Goal: Task Accomplishment & Management: Use online tool/utility

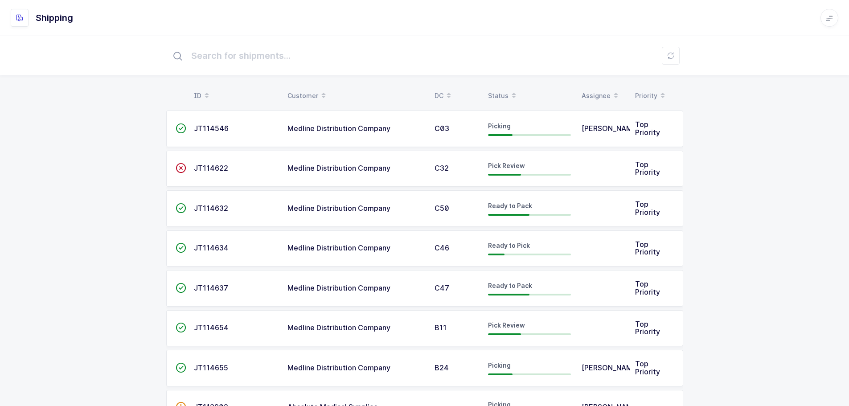
click at [501, 90] on div "Status" at bounding box center [529, 95] width 83 height 15
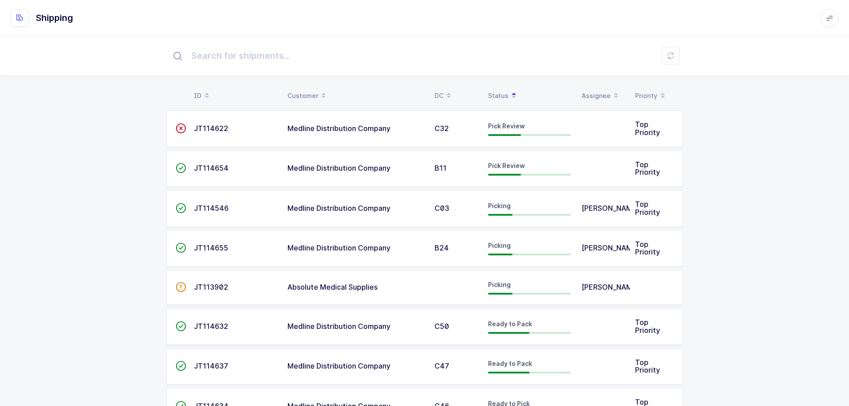
click at [315, 127] on span "Medline Distribution Company" at bounding box center [338, 128] width 103 height 9
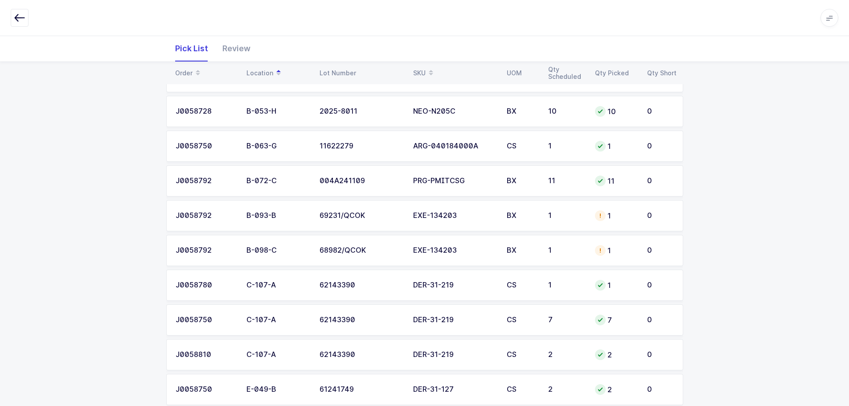
scroll to position [184, 0]
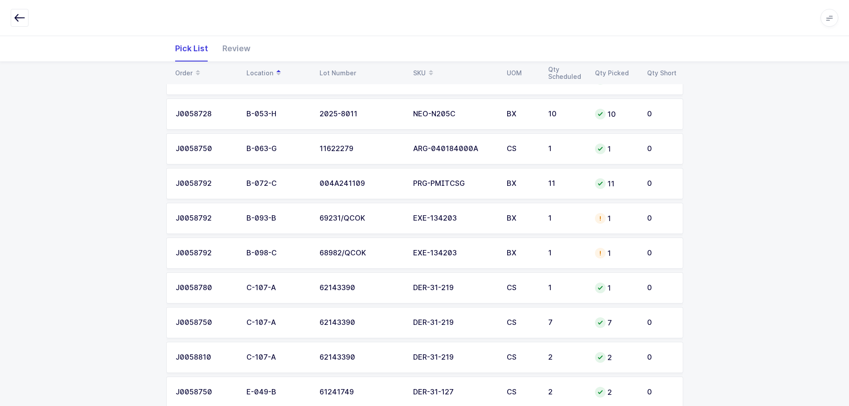
click at [17, 18] on icon "button" at bounding box center [19, 17] width 11 height 11
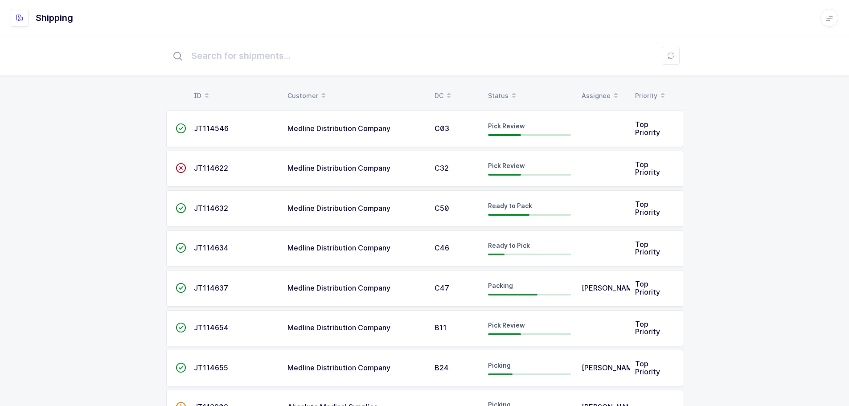
click at [490, 90] on div "Status" at bounding box center [529, 95] width 83 height 15
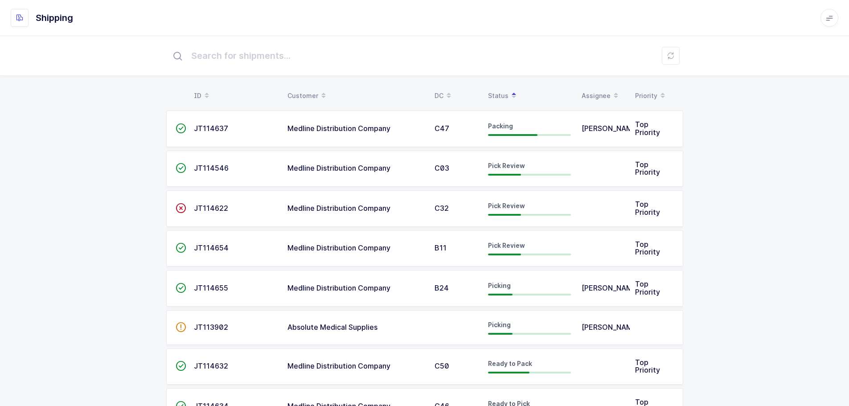
click at [518, 213] on div "Pick Review" at bounding box center [529, 208] width 83 height 14
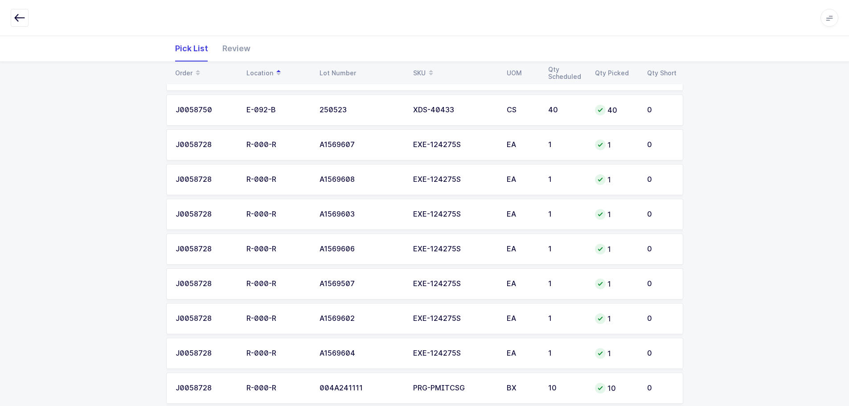
scroll to position [763, 0]
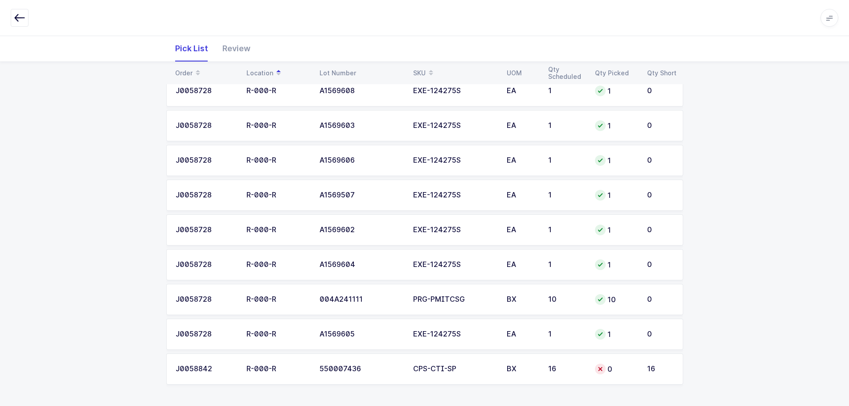
click at [571, 363] on td "16" at bounding box center [566, 368] width 47 height 31
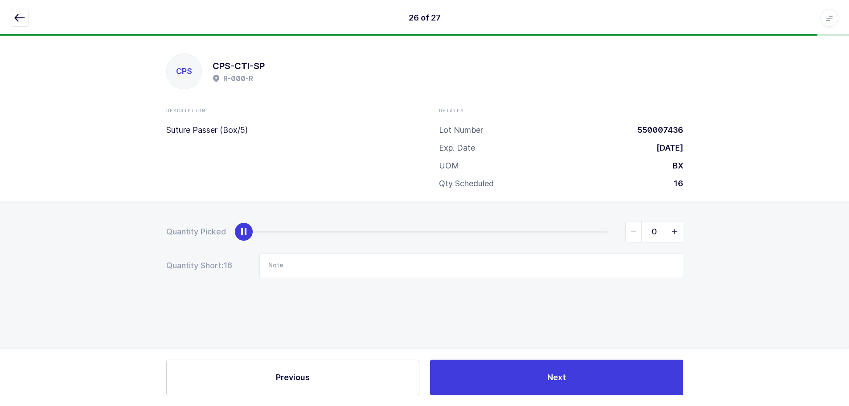
scroll to position [0, 0]
type input "16"
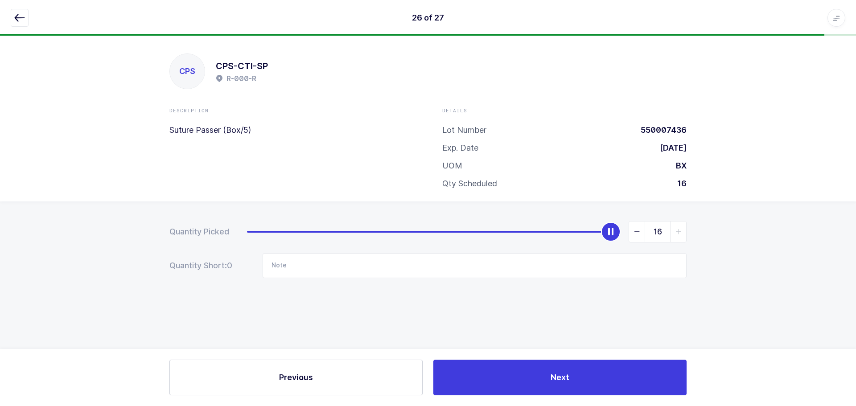
drag, startPoint x: 250, startPoint y: 231, endPoint x: 920, endPoint y: 207, distance: 669.8
click at [855, 207] on html "26 of 27 Apps Core Warehouse Admin Mission Control Purchasing Baltazar N. Logou…" at bounding box center [428, 203] width 856 height 406
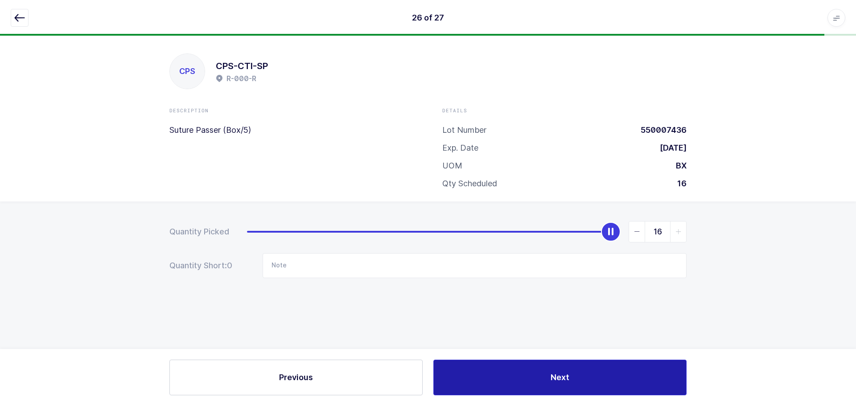
click at [538, 379] on button "Next" at bounding box center [559, 378] width 253 height 36
click at [500, 367] on button "Save" at bounding box center [559, 378] width 253 height 36
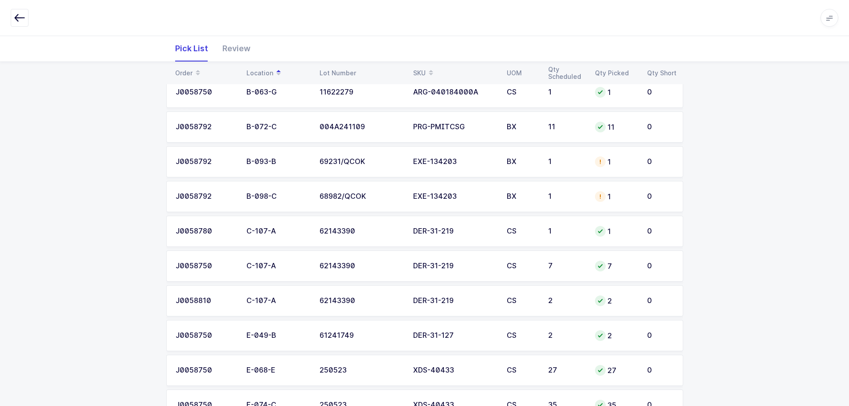
scroll to position [267, 0]
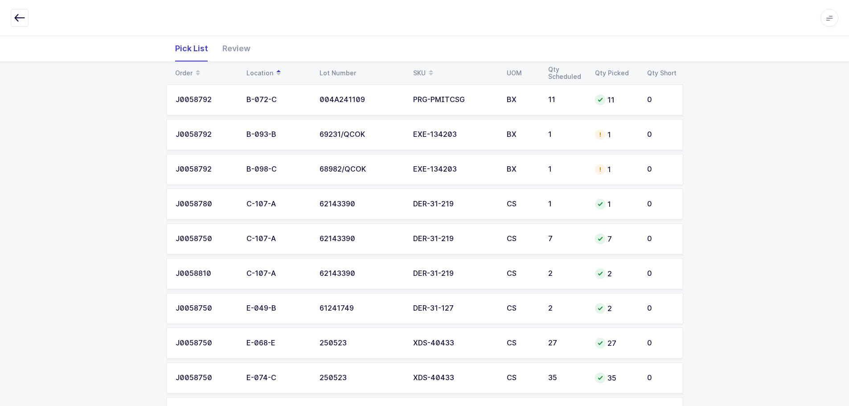
click at [633, 144] on td "1" at bounding box center [616, 134] width 52 height 31
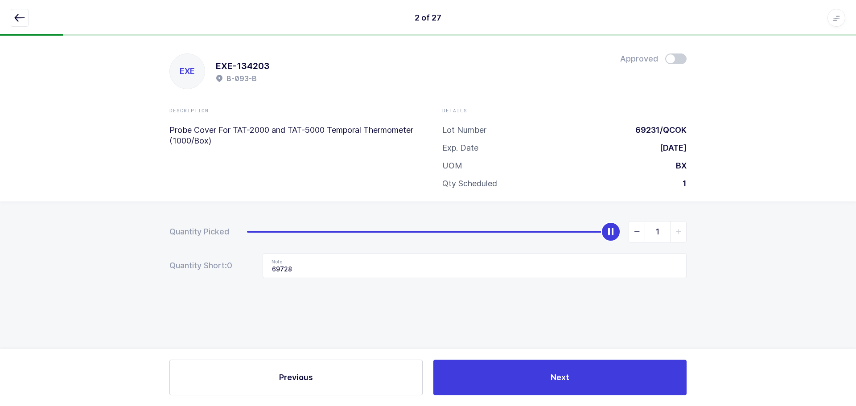
type input "0"
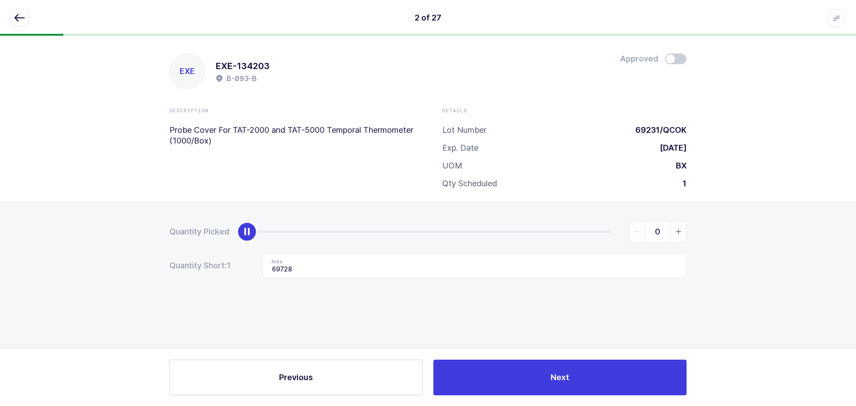
drag, startPoint x: 606, startPoint y: 231, endPoint x: 261, endPoint y: 240, distance: 344.6
click at [261, 240] on div "0" at bounding box center [466, 231] width 439 height 21
drag, startPoint x: 299, startPoint y: 266, endPoint x: 249, endPoint y: 266, distance: 49.9
click at [249, 266] on div "Quantity Short: 1 Note 69728" at bounding box center [427, 265] width 517 height 25
click at [22, 20] on icon "button" at bounding box center [19, 17] width 11 height 11
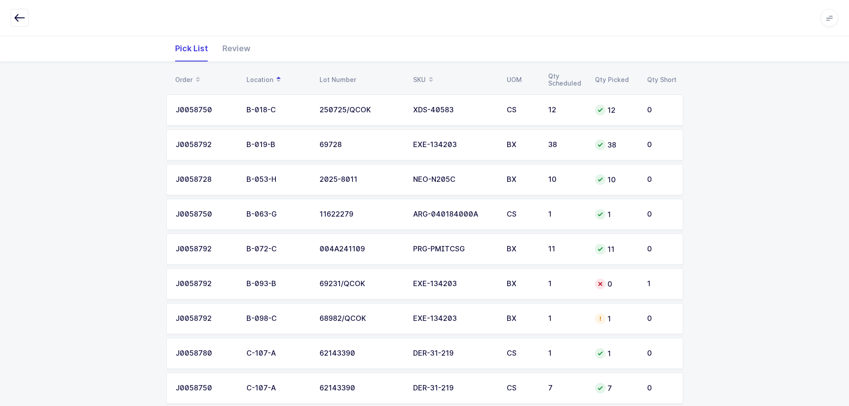
scroll to position [134, 0]
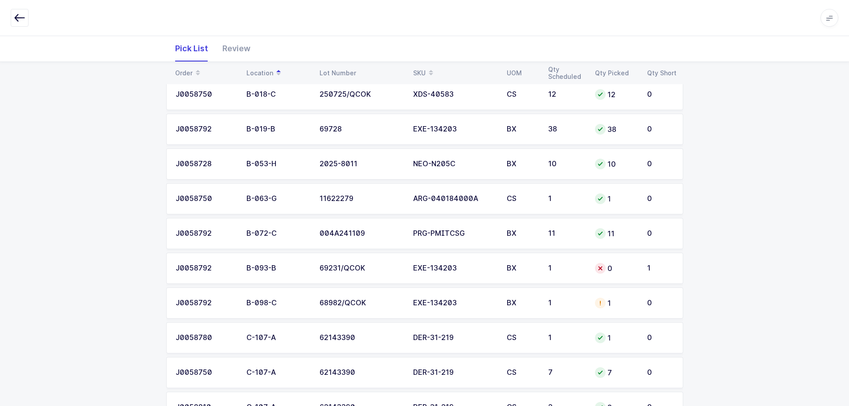
click at [572, 303] on div "1" at bounding box center [566, 303] width 36 height 8
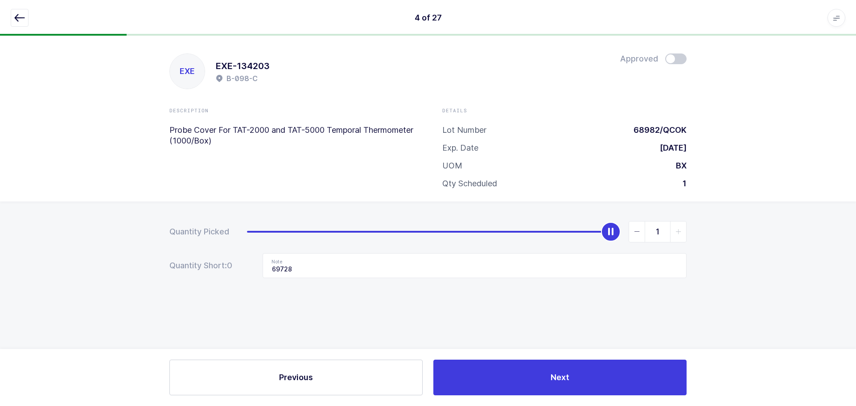
type input "0"
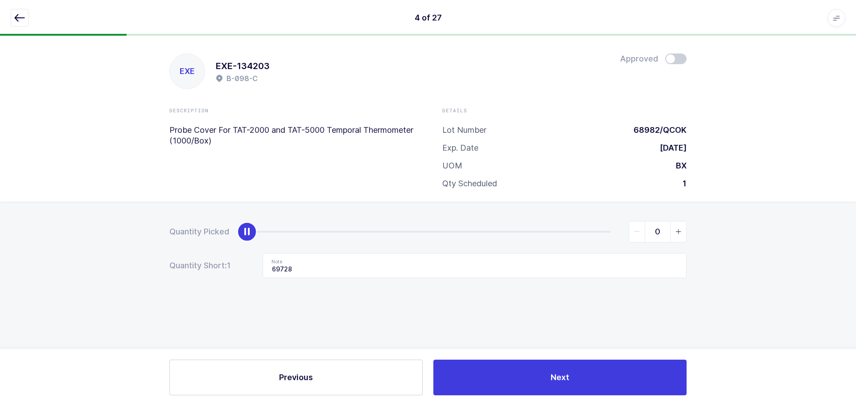
drag, startPoint x: 613, startPoint y: 230, endPoint x: -39, endPoint y: 277, distance: 653.7
click at [0, 277] on html "4 of 27 Apps Core Warehouse Admin Mission Control Purchasing Baltazar N. Logout…" at bounding box center [428, 203] width 856 height 406
drag, startPoint x: 313, startPoint y: 263, endPoint x: 240, endPoint y: 277, distance: 74.4
click at [240, 277] on div "Quantity Short: 1 Note 69728" at bounding box center [427, 265] width 517 height 25
click at [19, 15] on icon "button" at bounding box center [19, 17] width 11 height 11
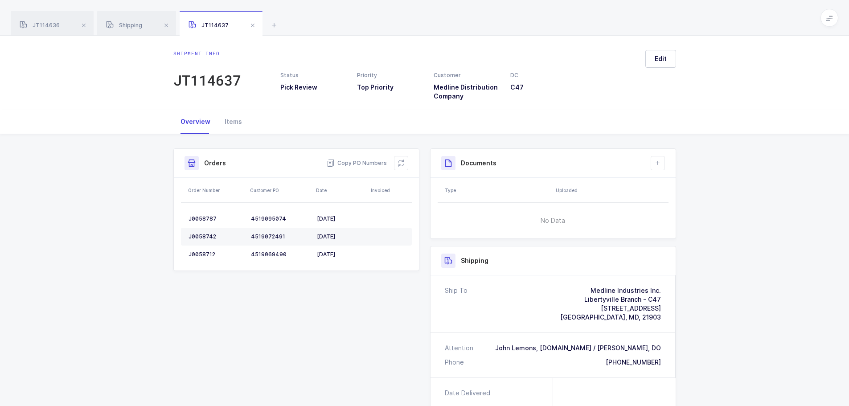
click at [254, 26] on span at bounding box center [252, 25] width 11 height 11
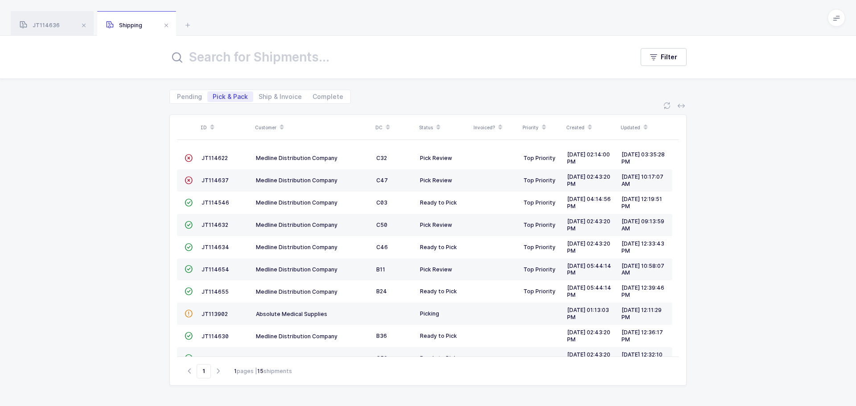
click at [163, 25] on span at bounding box center [166, 25] width 11 height 11
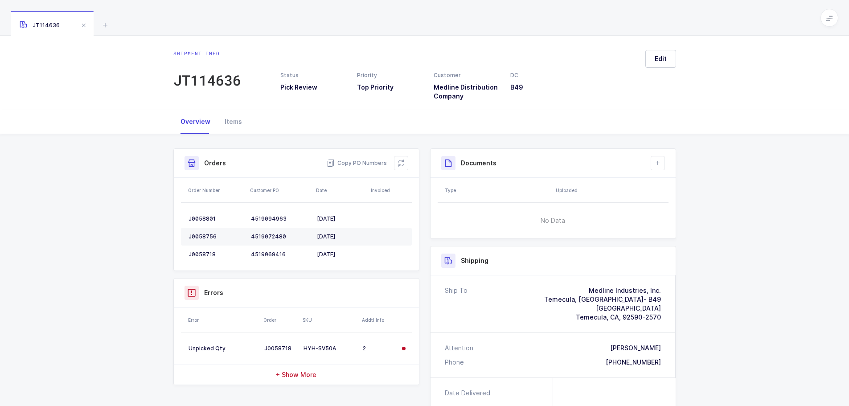
click at [103, 21] on icon at bounding box center [105, 25] width 11 height 11
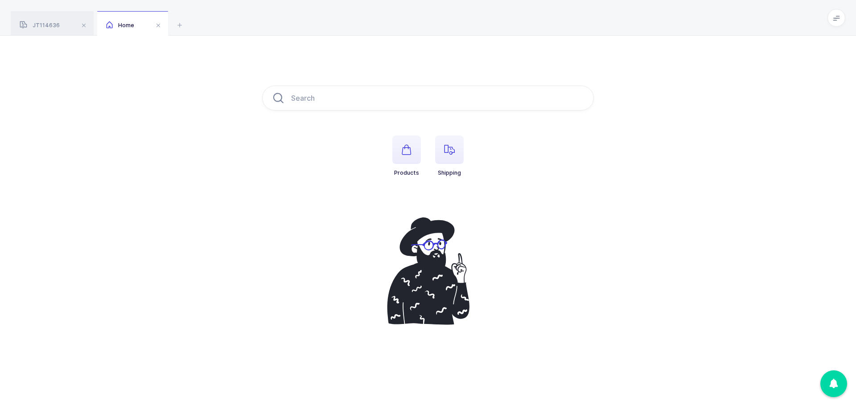
click at [452, 149] on icon "button" at bounding box center [449, 149] width 11 height 11
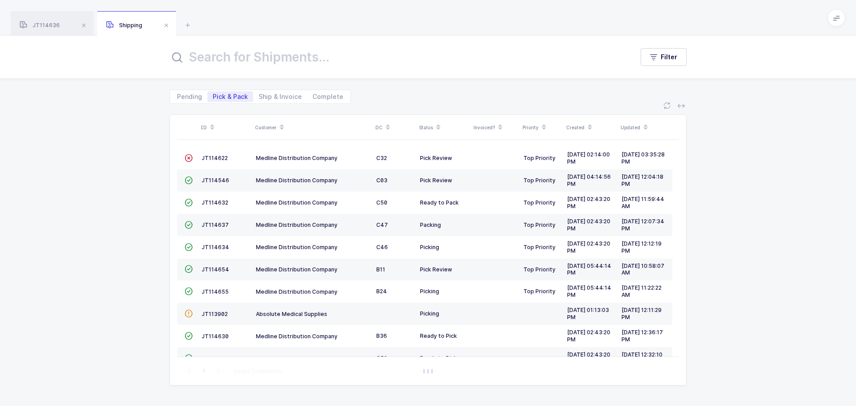
click at [200, 158] on td "JT114622" at bounding box center [225, 158] width 54 height 22
click at [211, 156] on span "JT114622" at bounding box center [214, 158] width 26 height 7
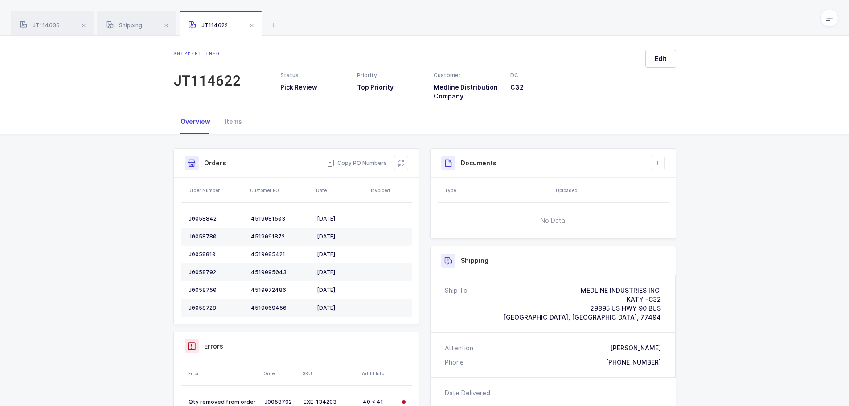
click at [401, 161] on icon at bounding box center [401, 163] width 7 height 7
click at [173, 28] on div "Shipping" at bounding box center [136, 23] width 79 height 25
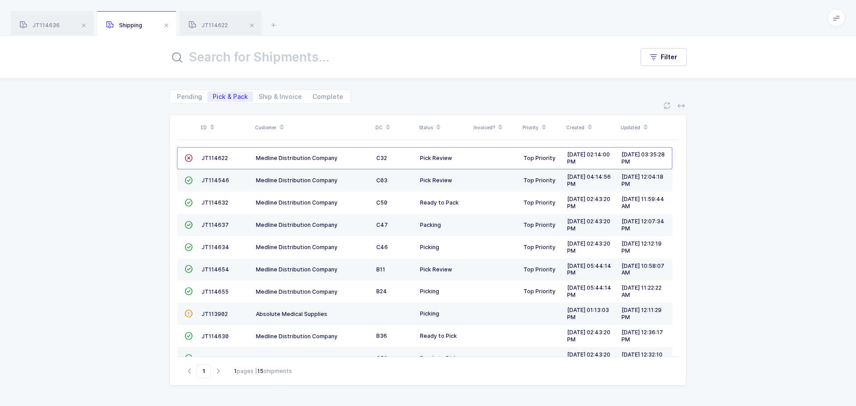
click at [172, 26] on div "Shipping" at bounding box center [136, 23] width 79 height 25
click at [166, 23] on span at bounding box center [166, 25] width 11 height 11
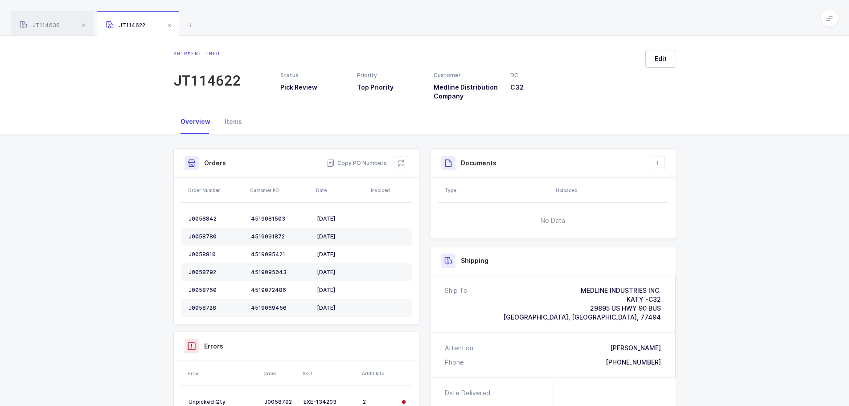
click at [167, 25] on span at bounding box center [169, 25] width 11 height 11
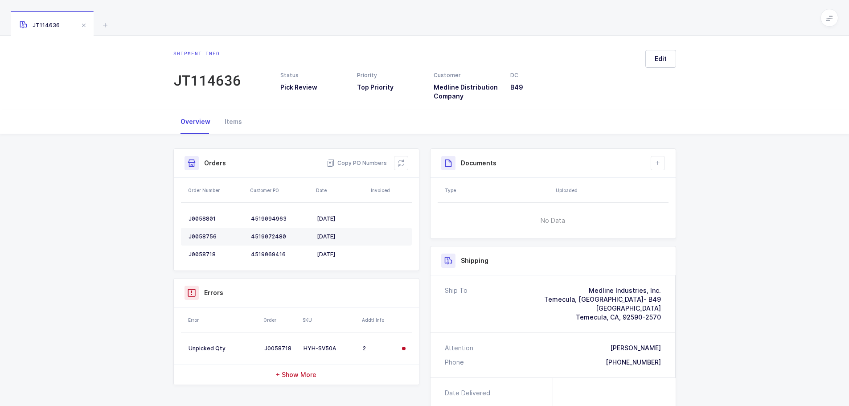
click at [403, 162] on icon at bounding box center [401, 163] width 7 height 7
click at [106, 24] on icon at bounding box center [105, 25] width 11 height 11
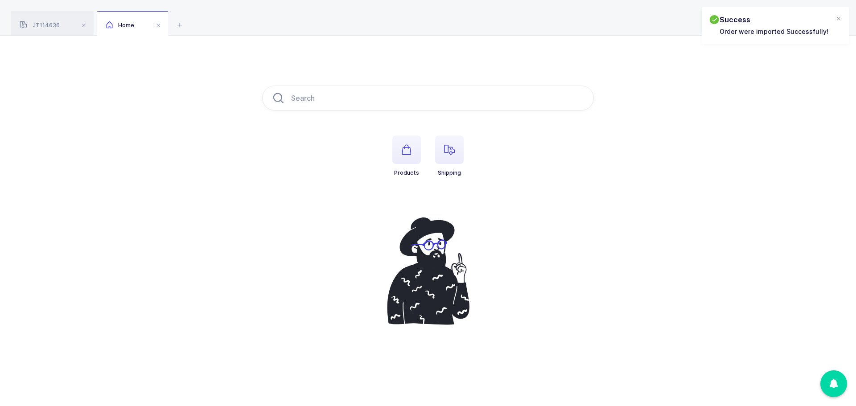
click at [448, 143] on span "button" at bounding box center [449, 149] width 29 height 29
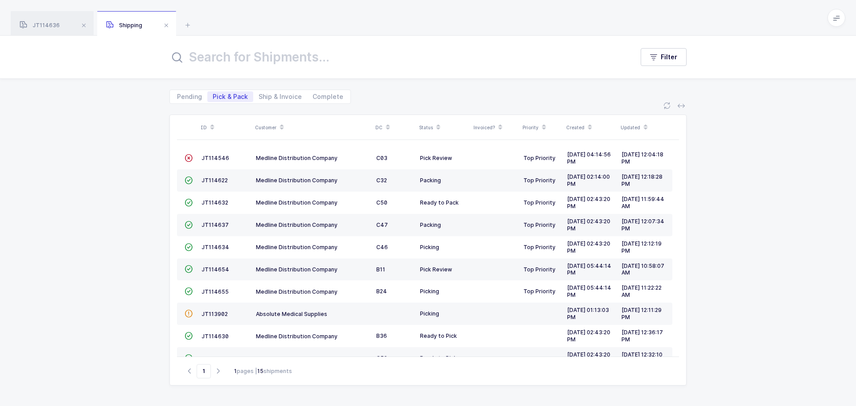
click at [205, 153] on td "JT114546" at bounding box center [225, 158] width 54 height 22
click at [224, 160] on span "JT114546" at bounding box center [215, 158] width 28 height 7
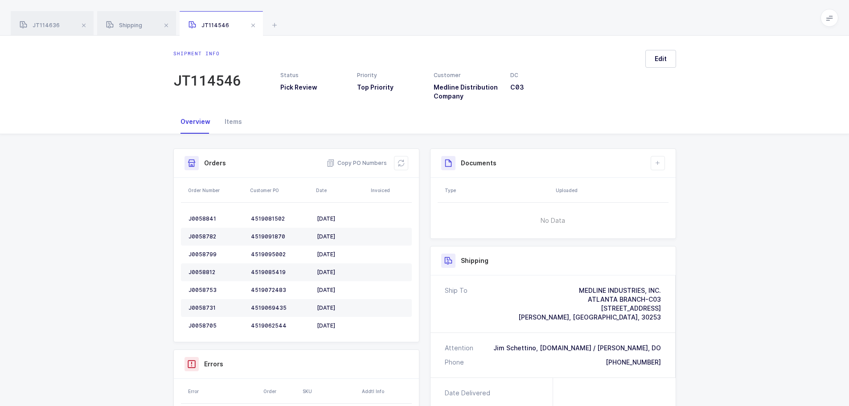
click at [399, 166] on icon at bounding box center [401, 163] width 7 height 7
click at [82, 27] on span at bounding box center [83, 25] width 11 height 11
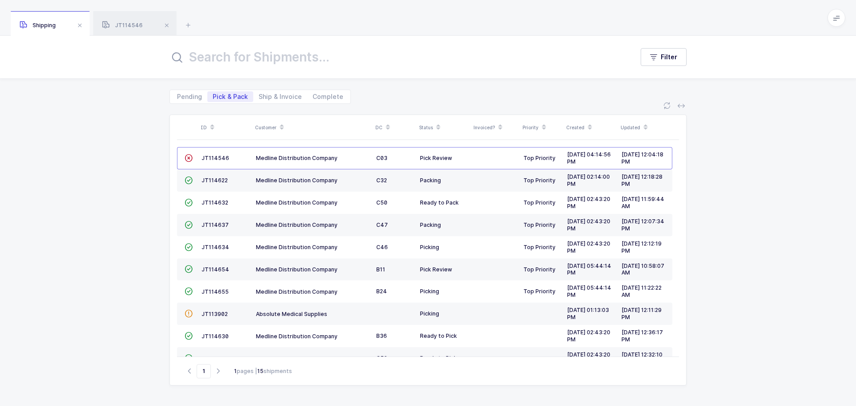
click at [82, 27] on span at bounding box center [79, 25] width 11 height 11
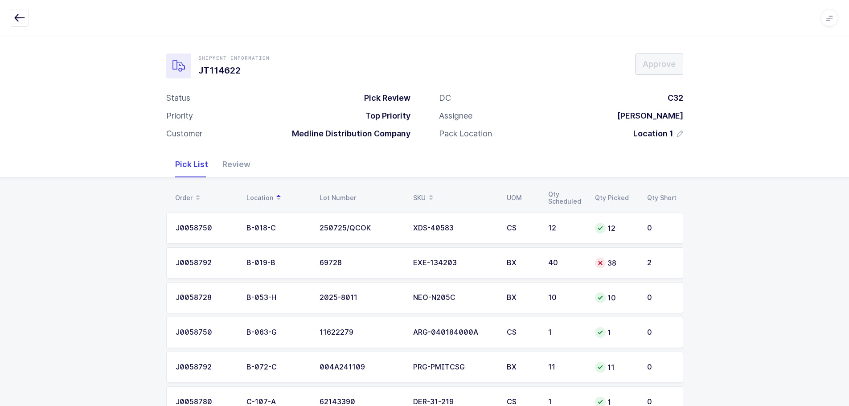
scroll to position [45, 0]
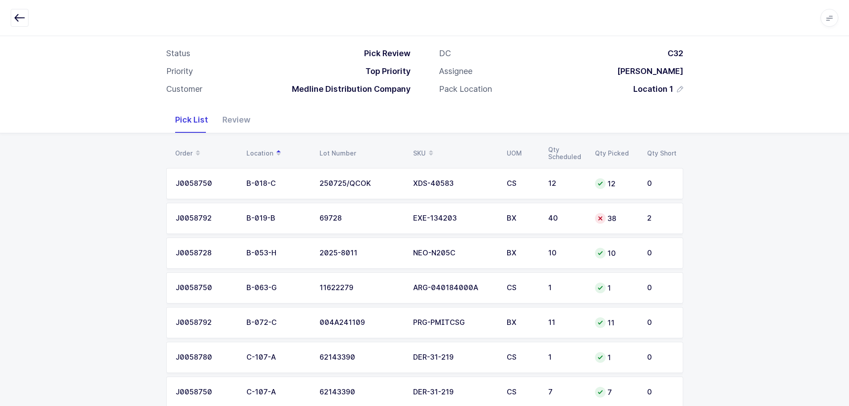
click at [617, 225] on td "38" at bounding box center [616, 218] width 52 height 31
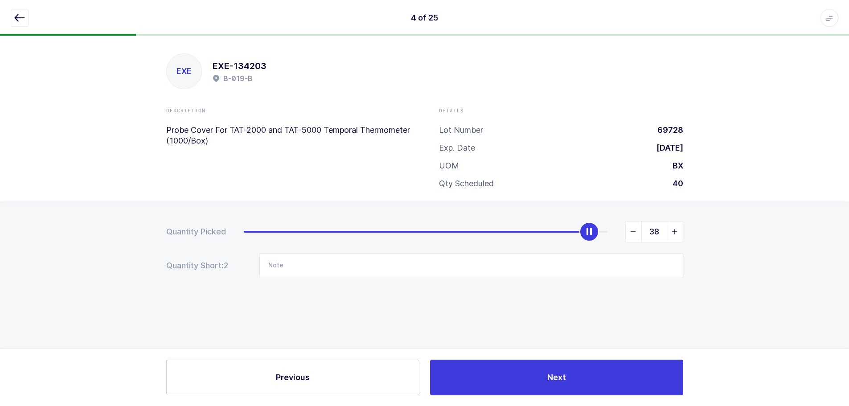
scroll to position [0, 0]
type input "40"
drag, startPoint x: 591, startPoint y: 232, endPoint x: 727, endPoint y: 227, distance: 135.6
click at [727, 227] on div "Quantity Picked 40 Quantity Short: 0 Note" at bounding box center [428, 280] width 856 height 159
click at [27, 17] on button "button" at bounding box center [20, 18] width 18 height 18
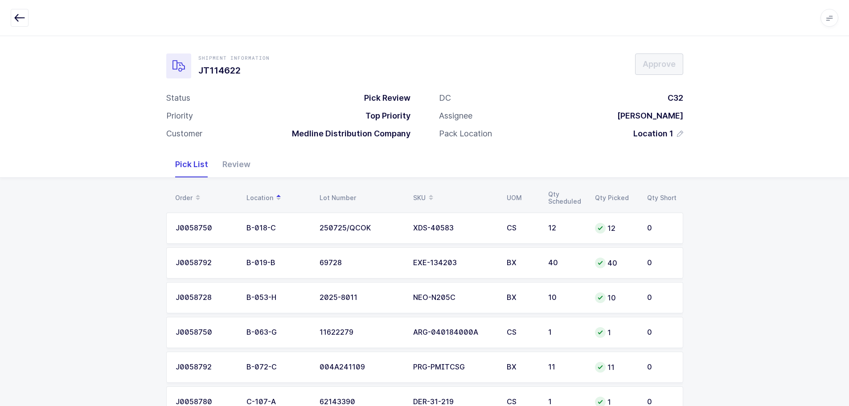
click at [238, 167] on div "Review" at bounding box center [236, 165] width 42 height 26
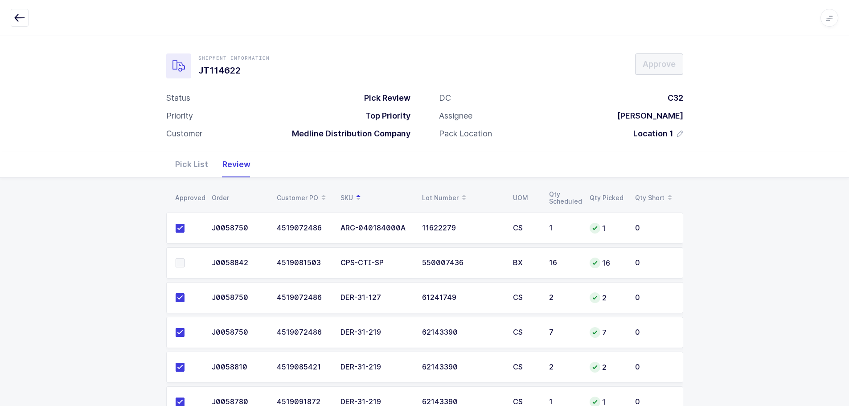
drag, startPoint x: 182, startPoint y: 262, endPoint x: 202, endPoint y: 256, distance: 20.6
click at [182, 263] on span at bounding box center [180, 262] width 9 height 9
click at [185, 258] on input "checkbox" at bounding box center [185, 258] width 0 height 0
drag, startPoint x: 660, startPoint y: 67, endPoint x: 659, endPoint y: 61, distance: 6.7
click at [659, 61] on span "Approve" at bounding box center [659, 63] width 33 height 11
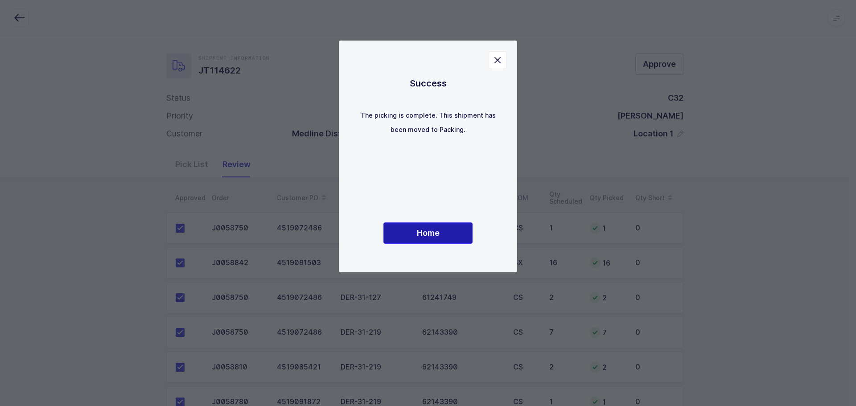
drag, startPoint x: 432, startPoint y: 225, endPoint x: 430, endPoint y: 229, distance: 4.6
click at [430, 229] on button "Home" at bounding box center [427, 232] width 89 height 21
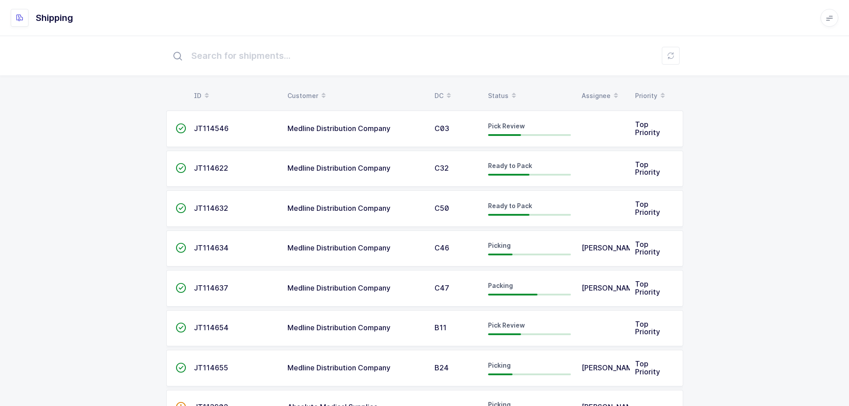
click at [500, 89] on div "Status" at bounding box center [529, 95] width 83 height 15
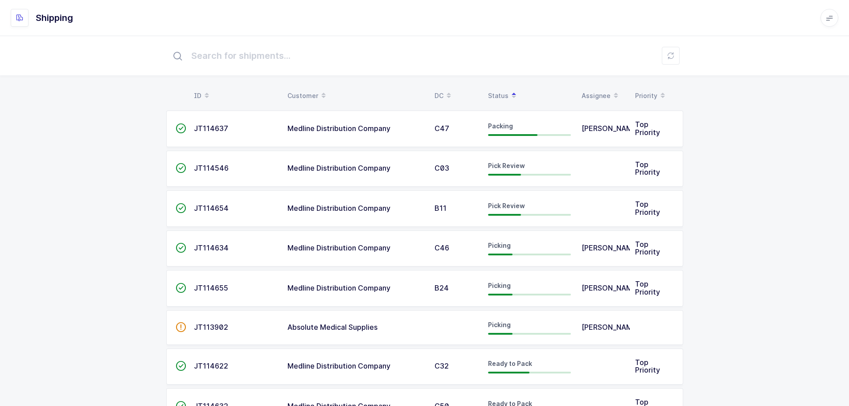
click at [785, 156] on div "ID Customer DC Status Assignee Priority  JT114637 Medline Distribution Company…" at bounding box center [424, 375] width 849 height 679
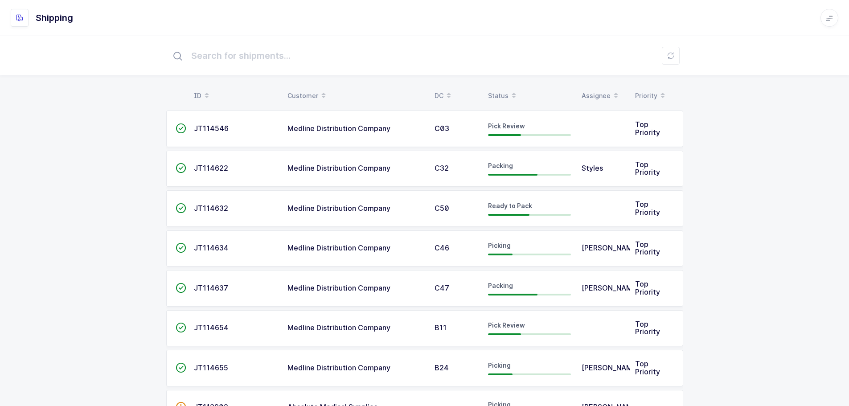
click at [501, 90] on div "Status" at bounding box center [529, 95] width 83 height 15
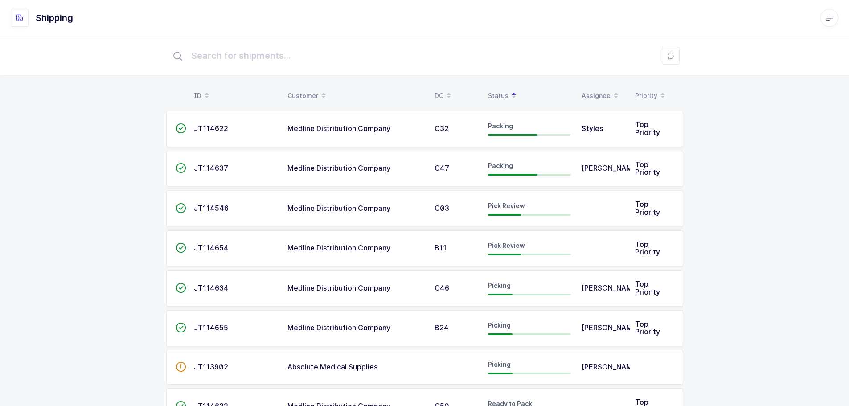
click at [484, 211] on td "Pick Review" at bounding box center [530, 208] width 94 height 37
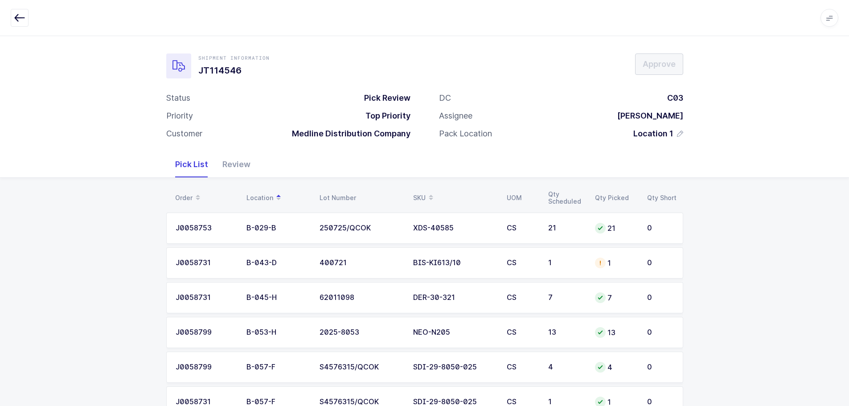
click at [187, 194] on div "Order" at bounding box center [205, 197] width 61 height 15
click at [584, 257] on td "1" at bounding box center [566, 262] width 47 height 31
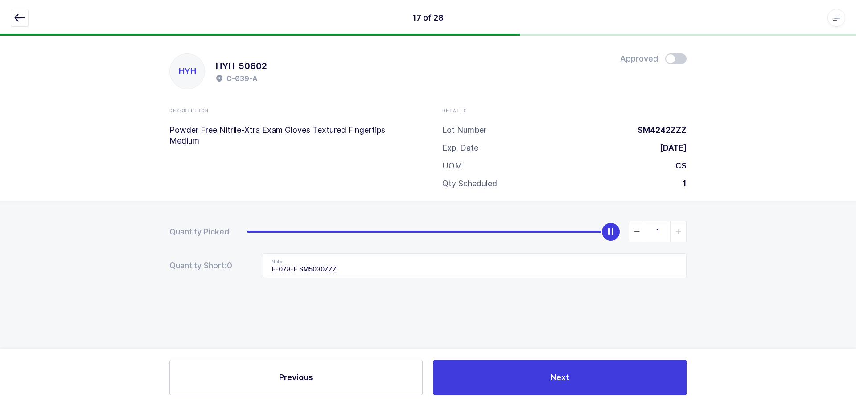
type input "0"
drag, startPoint x: 610, startPoint y: 236, endPoint x: 86, endPoint y: 234, distance: 523.7
click at [86, 234] on div "Quantity Picked 0 Quantity Short: 0 Note E-078-F SM5030ZZZ" at bounding box center [428, 280] width 856 height 159
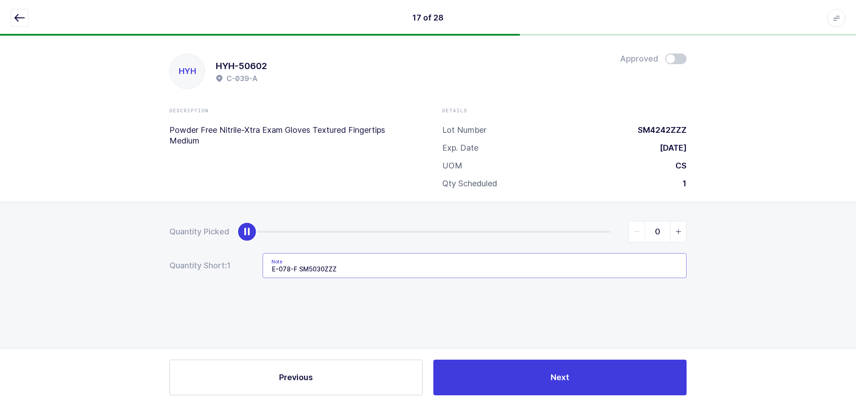
drag, startPoint x: 339, startPoint y: 268, endPoint x: 261, endPoint y: 269, distance: 78.0
click at [261, 269] on div "Quantity Short: 1 Note E-078-F SM5030ZZZ" at bounding box center [427, 265] width 517 height 25
click at [20, 17] on icon "button" at bounding box center [19, 17] width 11 height 11
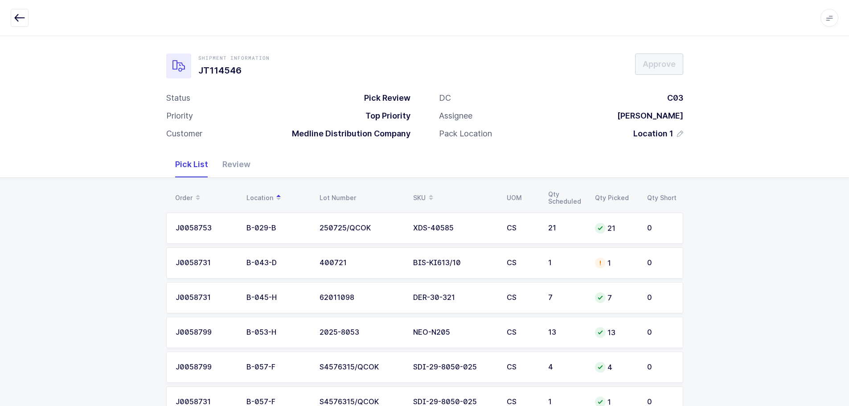
click at [191, 196] on div "Order" at bounding box center [205, 197] width 61 height 15
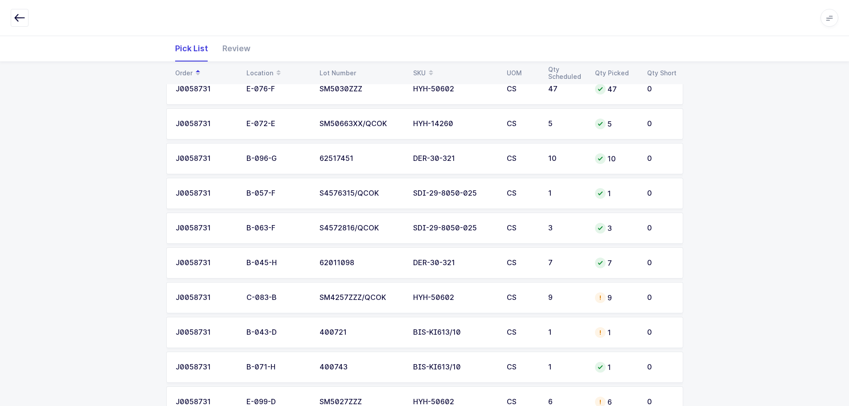
scroll to position [223, 0]
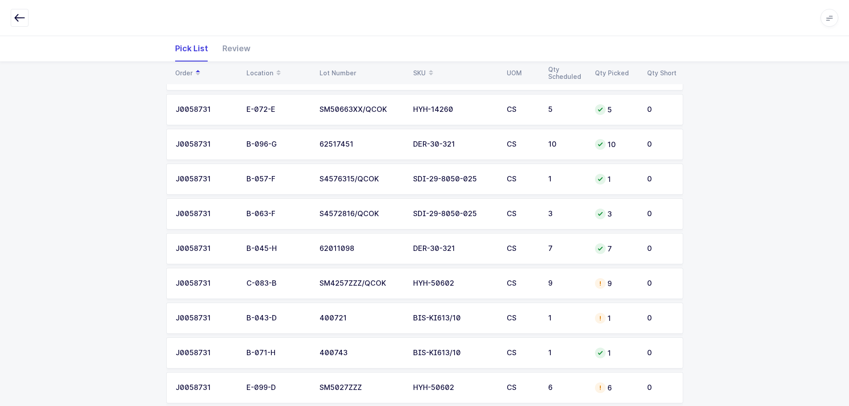
click at [587, 292] on td "9" at bounding box center [566, 283] width 47 height 31
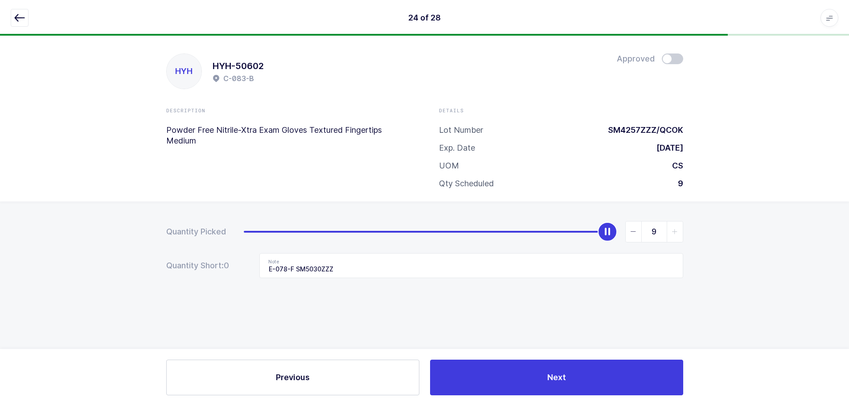
scroll to position [0, 0]
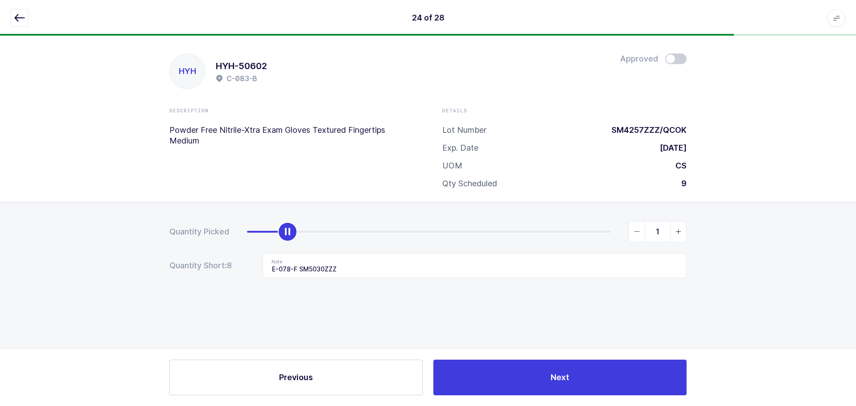
type input "0"
drag, startPoint x: 607, startPoint y: 233, endPoint x: 244, endPoint y: 268, distance: 364.9
click at [255, 254] on form "Quantity Picked 0 Quantity Short: 8 Note E-078-F SM5030ZZZ" at bounding box center [427, 249] width 517 height 57
drag, startPoint x: 347, startPoint y: 266, endPoint x: 259, endPoint y: 272, distance: 87.5
click at [259, 272] on div "Quantity Short: 9 Note E-078-F SM5030ZZZ" at bounding box center [427, 265] width 517 height 25
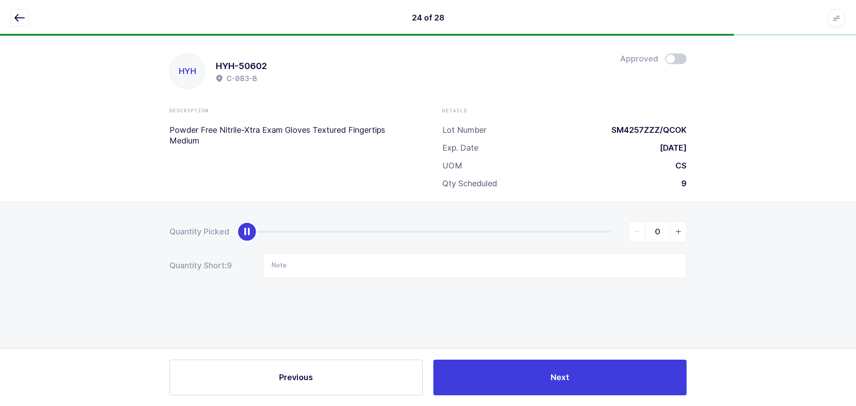
click at [21, 20] on icon "button" at bounding box center [19, 17] width 11 height 11
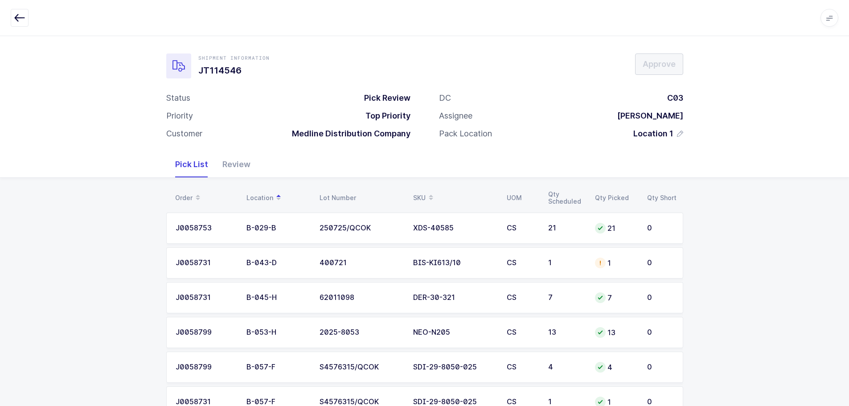
click at [414, 191] on div "SKU" at bounding box center [454, 197] width 83 height 15
click at [176, 194] on div "Order" at bounding box center [205, 197] width 61 height 15
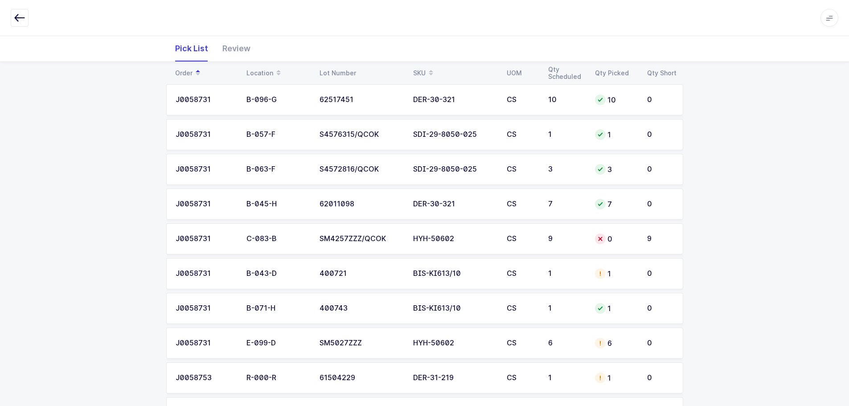
scroll to position [223, 0]
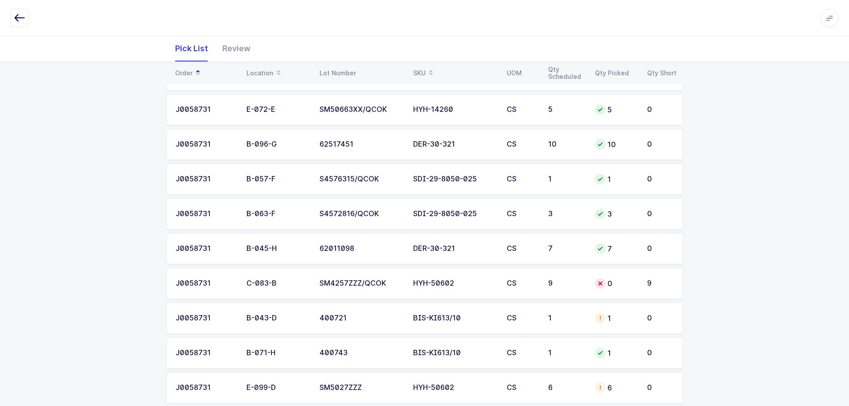
click at [576, 313] on td "1" at bounding box center [566, 318] width 47 height 31
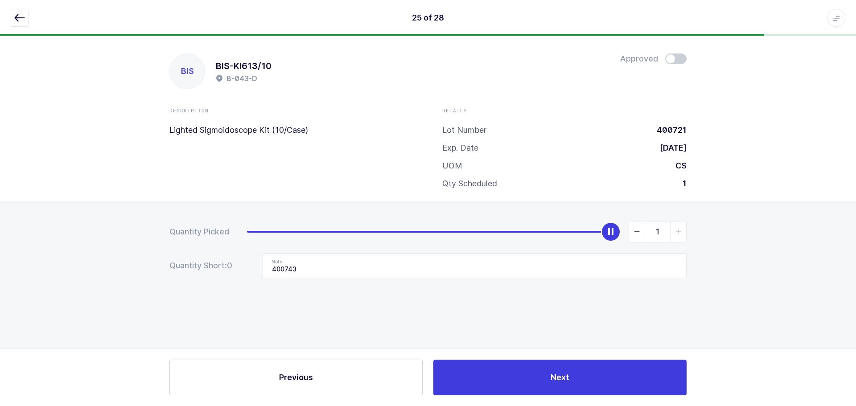
drag, startPoint x: 637, startPoint y: 227, endPoint x: 603, endPoint y: 258, distance: 46.4
click at [637, 228] on span "slider between 0 and 1" at bounding box center [637, 232] width 16 height 21
type input "0"
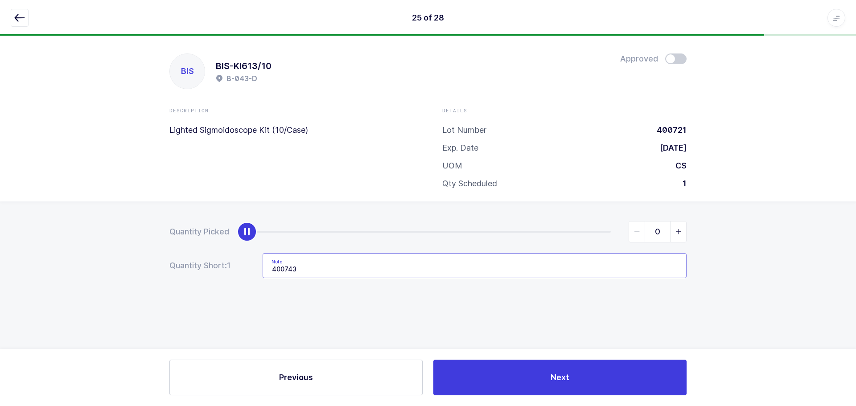
drag, startPoint x: 299, startPoint y: 269, endPoint x: 249, endPoint y: 271, distance: 49.5
click at [249, 271] on div "Quantity Short: 1 Note 400743" at bounding box center [427, 265] width 517 height 25
click at [25, 12] on button "button" at bounding box center [20, 18] width 18 height 18
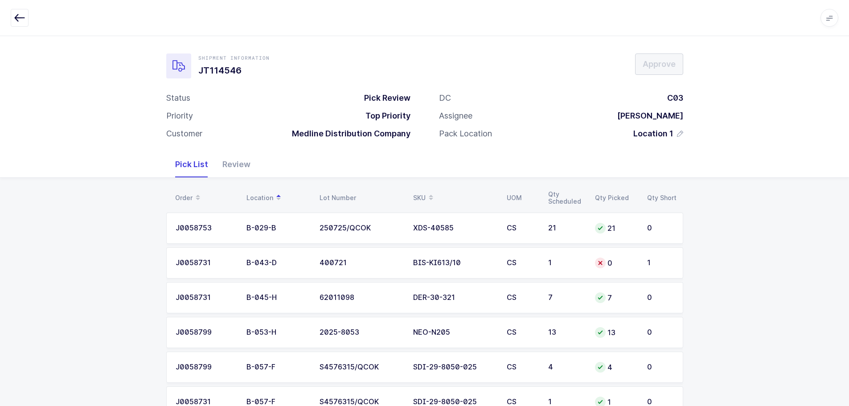
click at [421, 194] on div "SKU" at bounding box center [454, 197] width 83 height 15
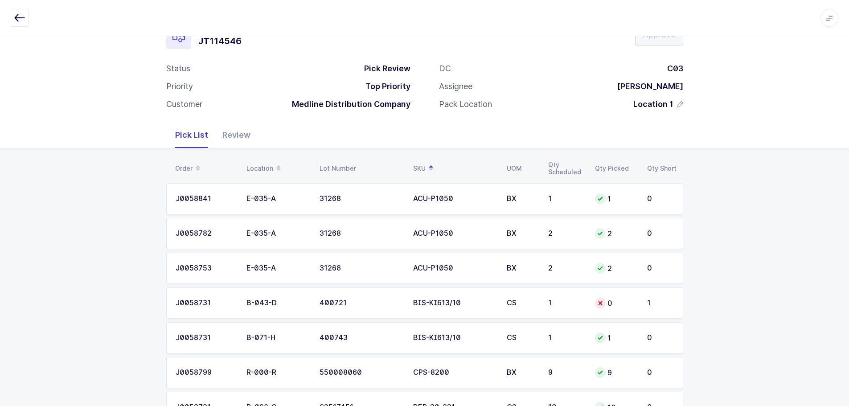
scroll to position [45, 0]
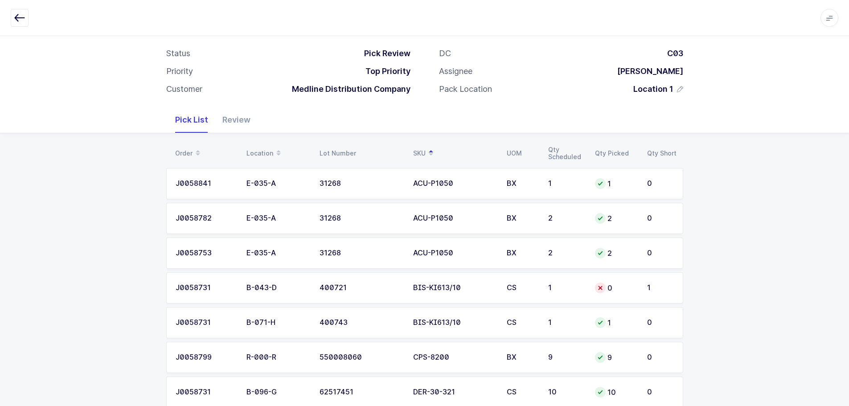
click at [180, 152] on div "Order" at bounding box center [205, 153] width 61 height 15
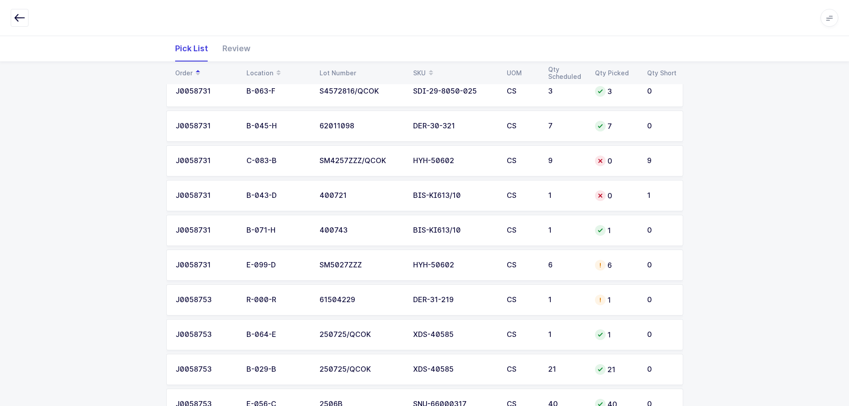
scroll to position [401, 0]
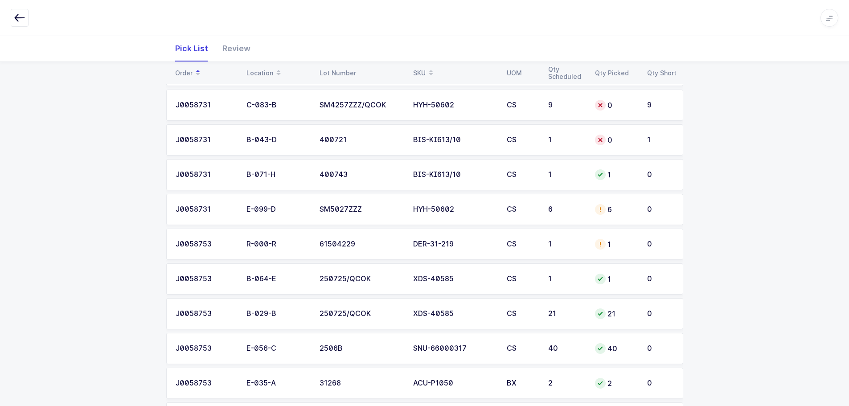
click at [607, 212] on div "6" at bounding box center [615, 209] width 41 height 11
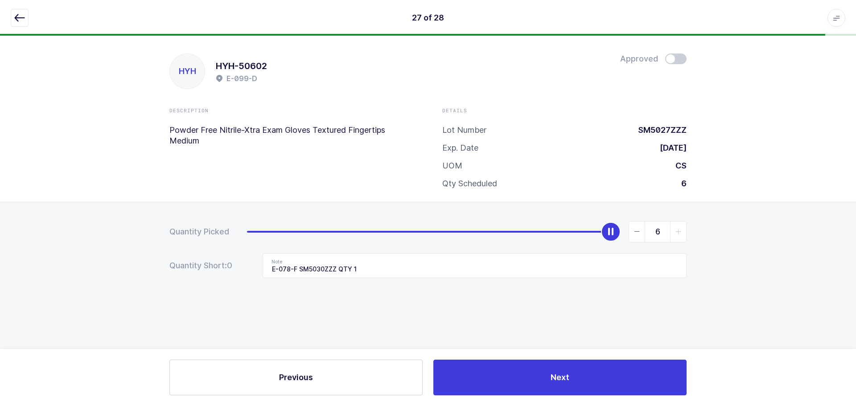
drag, startPoint x: 639, startPoint y: 230, endPoint x: 639, endPoint y: 235, distance: 4.9
click at [639, 232] on icon "slider between 0 and 6" at bounding box center [637, 232] width 6 height 6
type input "5"
click at [674, 59] on span at bounding box center [675, 58] width 21 height 11
click at [14, 16] on button "button" at bounding box center [20, 18] width 18 height 18
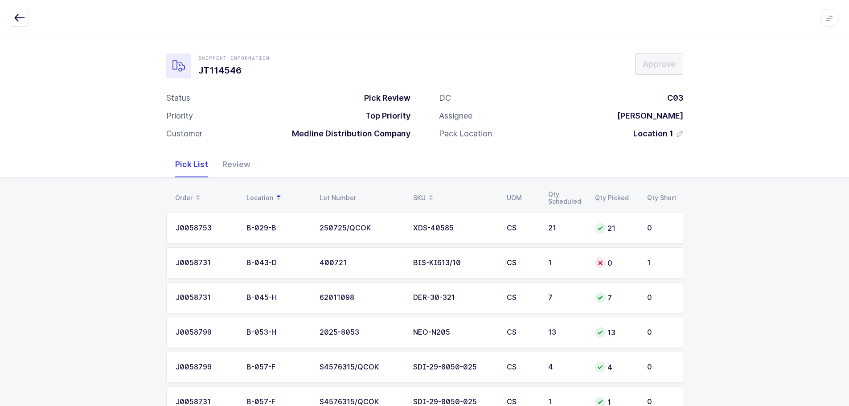
click at [179, 191] on div "Order" at bounding box center [205, 197] width 61 height 15
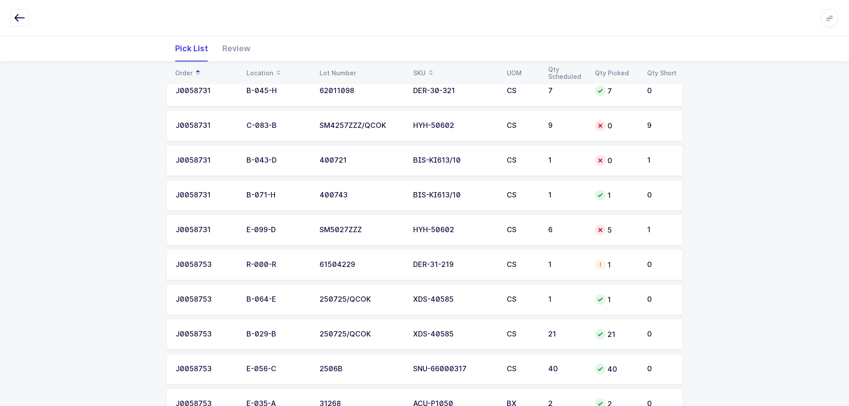
scroll to position [401, 0]
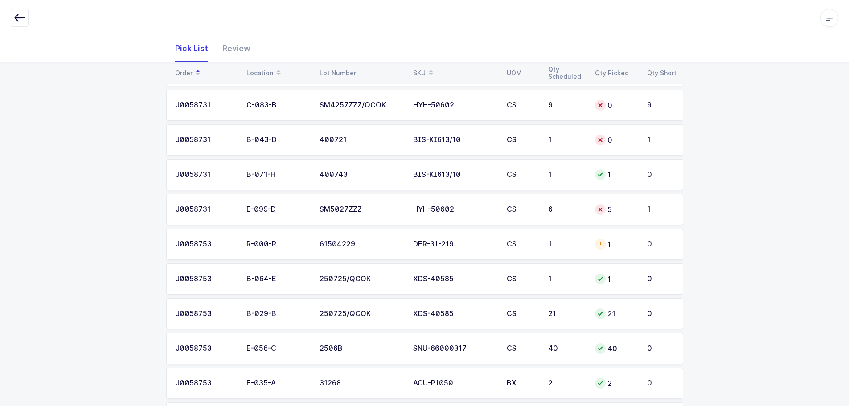
click at [456, 253] on td "DER-31-219" at bounding box center [455, 244] width 94 height 31
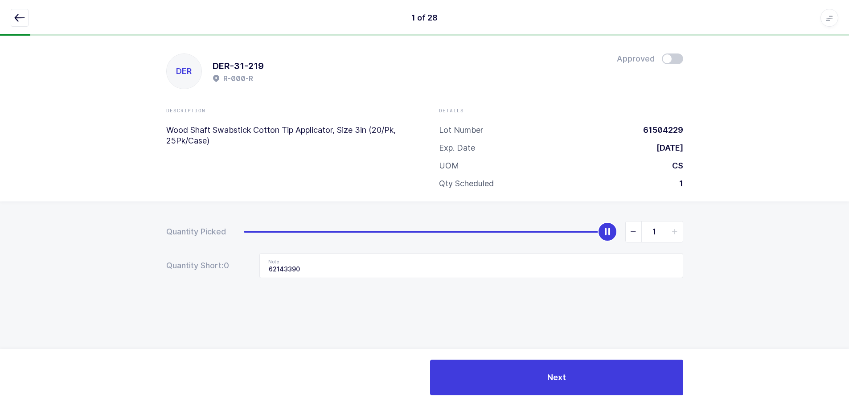
scroll to position [0, 0]
type input "0"
drag, startPoint x: 612, startPoint y: 229, endPoint x: 100, endPoint y: 242, distance: 512.2
click at [100, 242] on div "Quantity Picked 0 Quantity Short: 0 Note 62143390" at bounding box center [428, 280] width 856 height 159
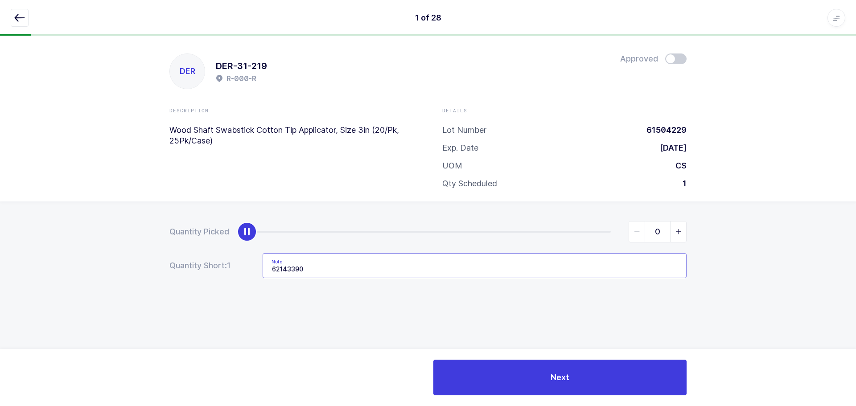
drag, startPoint x: 386, startPoint y: 266, endPoint x: 149, endPoint y: 266, distance: 237.1
click at [149, 266] on div "Quantity Picked 0 Quantity Short: 1 Note 62143390" at bounding box center [428, 280] width 856 height 159
click at [21, 15] on icon "button" at bounding box center [19, 17] width 11 height 11
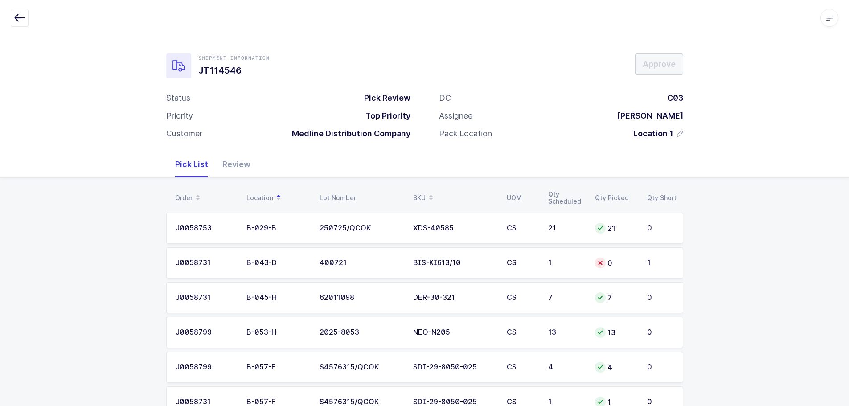
click at [185, 195] on div "Order" at bounding box center [205, 197] width 61 height 15
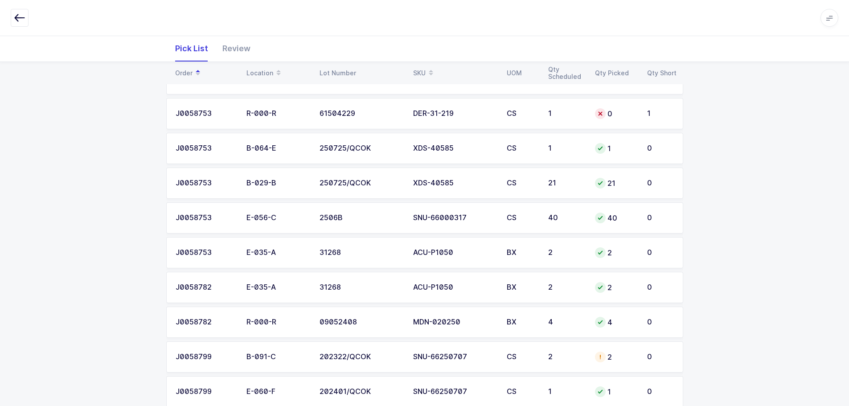
scroll to position [669, 0]
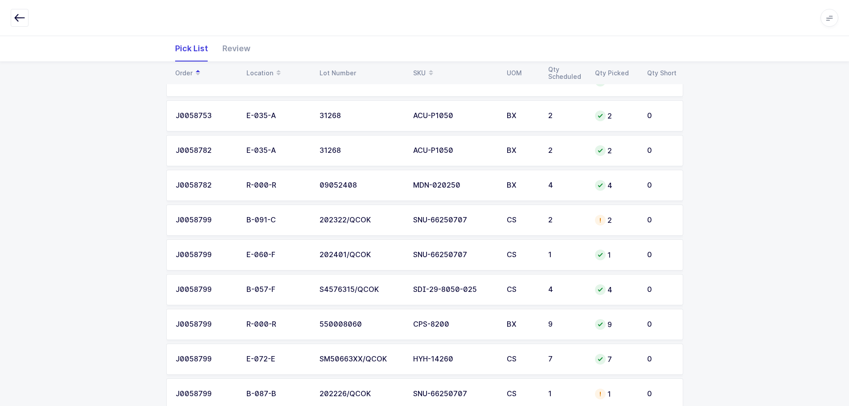
click at [608, 215] on div "2" at bounding box center [615, 220] width 41 height 11
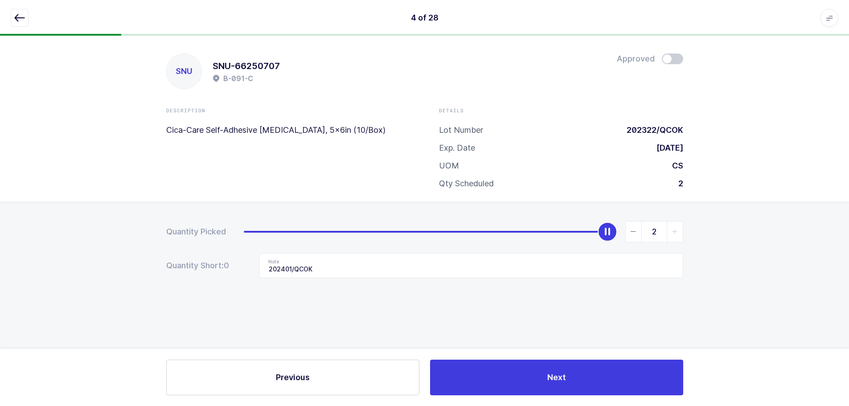
scroll to position [0, 0]
type input "0"
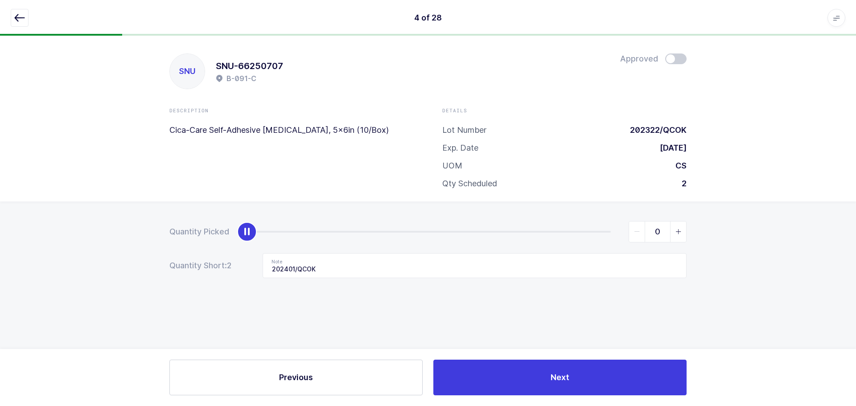
drag, startPoint x: 611, startPoint y: 231, endPoint x: 94, endPoint y: 256, distance: 517.2
click at [94, 256] on div "Quantity Picked 0 Quantity Short: 2 Note 202401/QCOK" at bounding box center [428, 280] width 856 height 159
drag, startPoint x: 391, startPoint y: 276, endPoint x: 174, endPoint y: 267, distance: 217.2
click at [174, 267] on div "Quantity Short: 2 Note 202401/QCOK" at bounding box center [427, 265] width 517 height 25
click at [21, 16] on icon "button" at bounding box center [19, 17] width 11 height 11
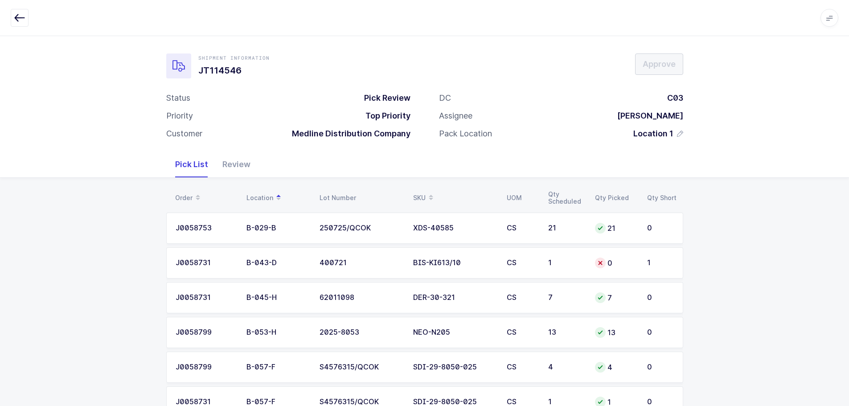
click at [424, 190] on div "SKU" at bounding box center [454, 197] width 83 height 15
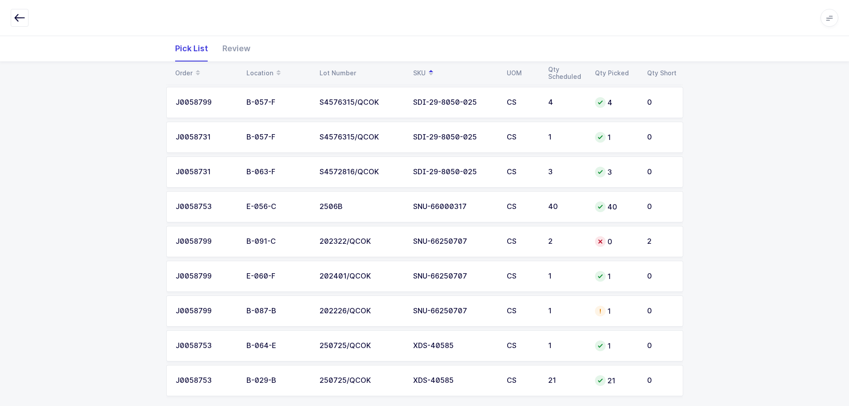
scroll to position [798, 0]
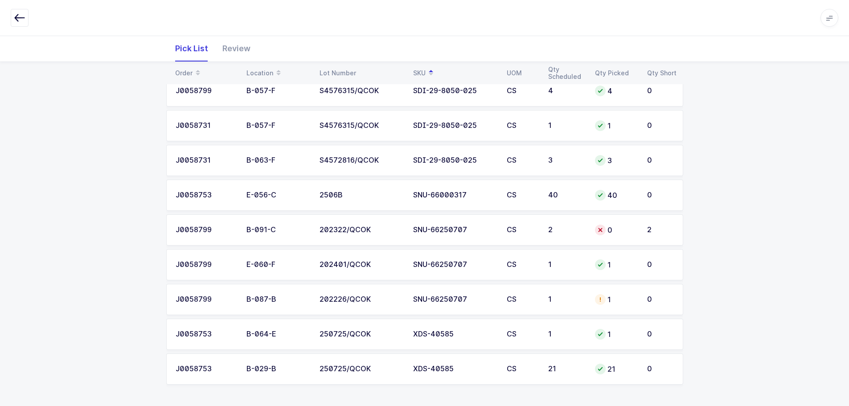
click at [573, 302] on div "1" at bounding box center [566, 299] width 36 height 8
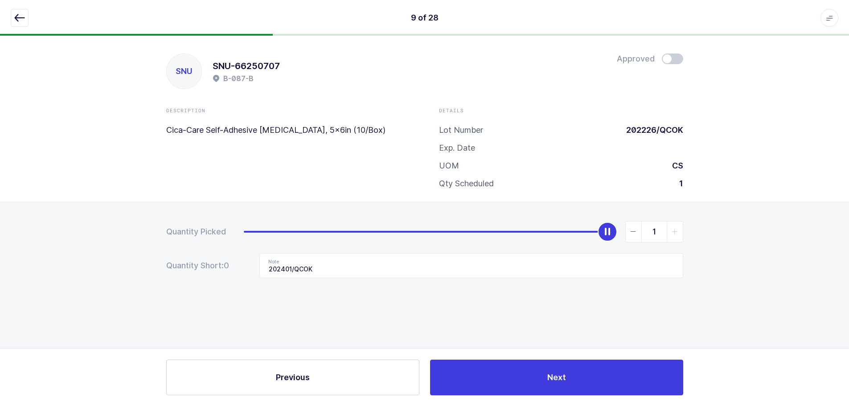
scroll to position [0, 0]
type input "0"
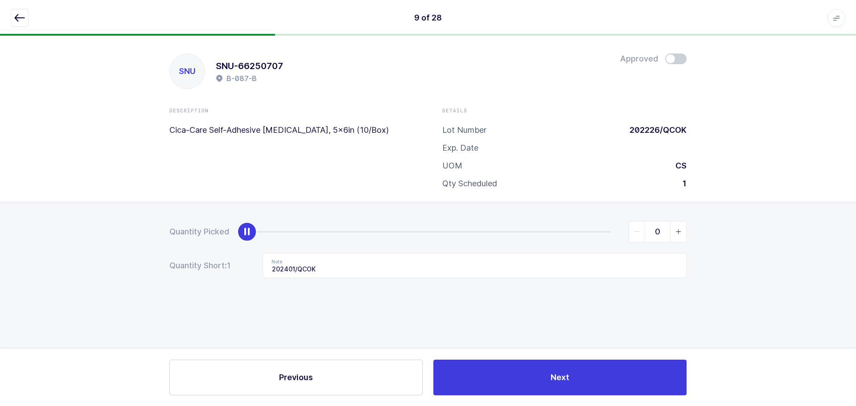
drag, startPoint x: 595, startPoint y: 233, endPoint x: 358, endPoint y: 278, distance: 240.9
click at [362, 274] on form "Quantity Picked 0 Quantity Short: 1 Note 202401/QCOK" at bounding box center [427, 249] width 517 height 57
drag, startPoint x: 352, startPoint y: 258, endPoint x: 140, endPoint y: 254, distance: 211.3
click at [139, 256] on div "Quantity Picked 0 Quantity Short: 1 Note 202401/QCOK" at bounding box center [428, 280] width 856 height 159
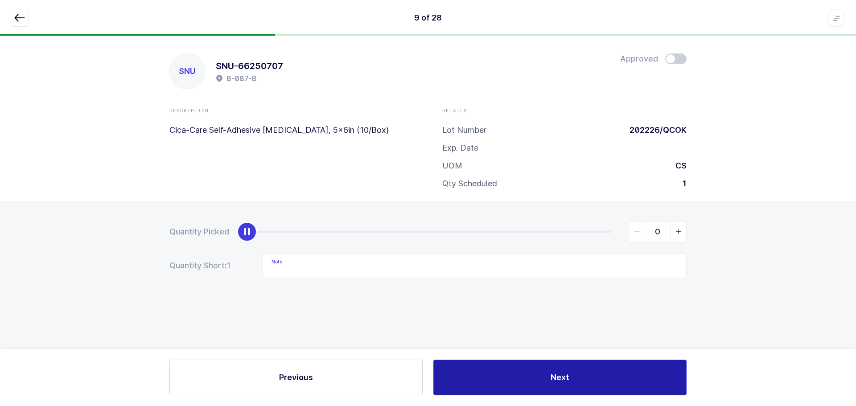
click at [595, 379] on button "Next" at bounding box center [559, 378] width 253 height 36
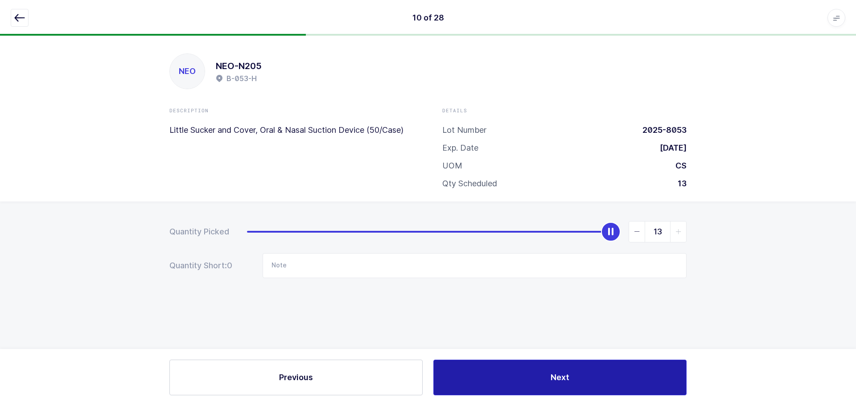
click at [595, 379] on button "Next" at bounding box center [559, 378] width 253 height 36
click at [591, 378] on button "Next" at bounding box center [559, 378] width 253 height 36
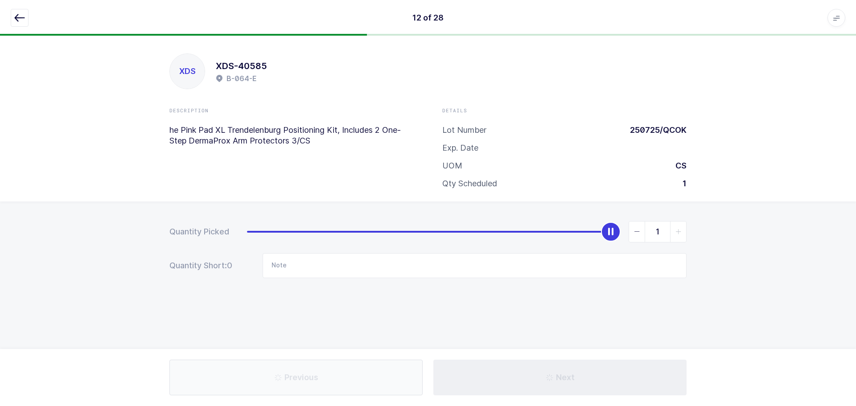
click at [591, 378] on button "Next" at bounding box center [559, 378] width 253 height 36
click at [591, 378] on div "Next" at bounding box center [560, 378] width 264 height 36
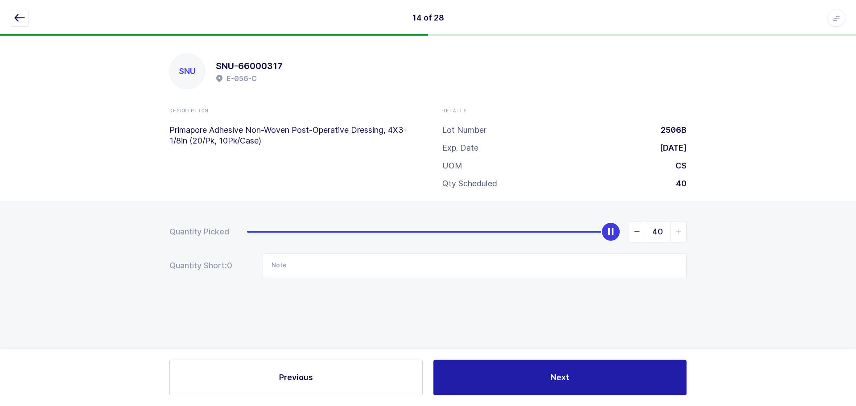
click at [591, 378] on button "Next" at bounding box center [559, 378] width 253 height 36
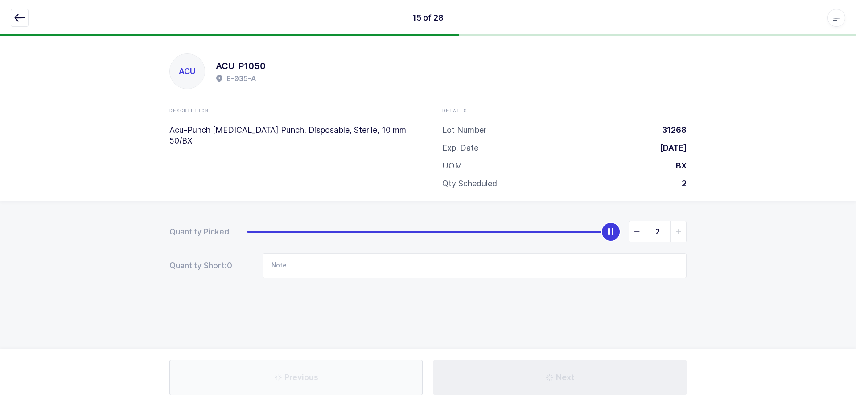
click at [591, 378] on button "Next" at bounding box center [559, 378] width 253 height 36
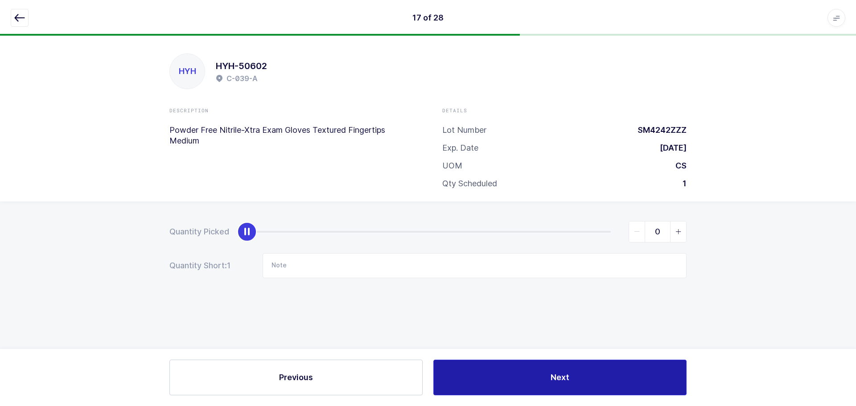
click at [591, 377] on button "Next" at bounding box center [559, 378] width 253 height 36
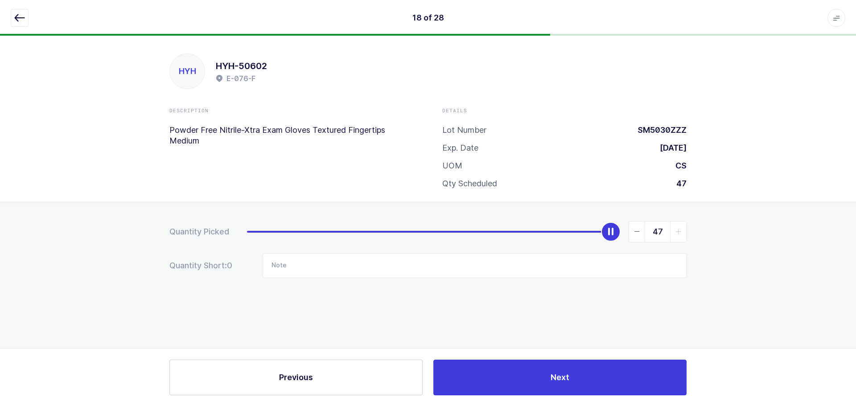
click at [19, 16] on icon "button" at bounding box center [19, 17] width 11 height 11
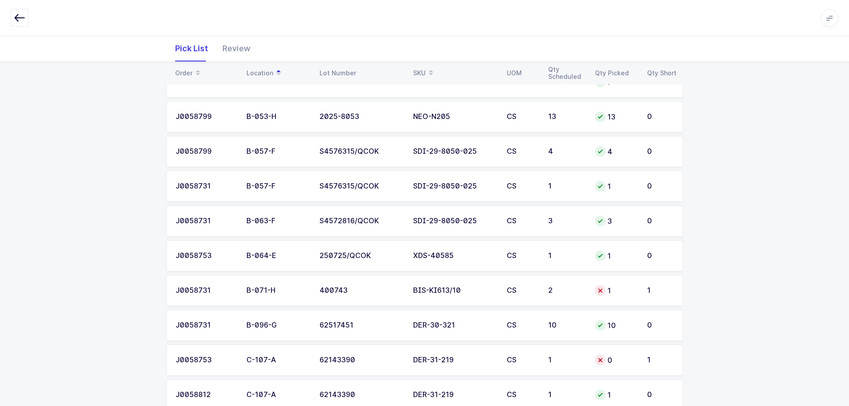
scroll to position [178, 0]
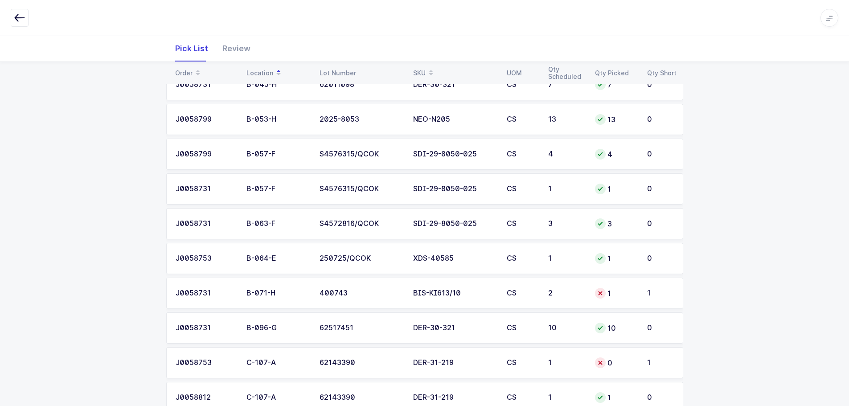
click at [541, 292] on td "CS" at bounding box center [521, 293] width 41 height 31
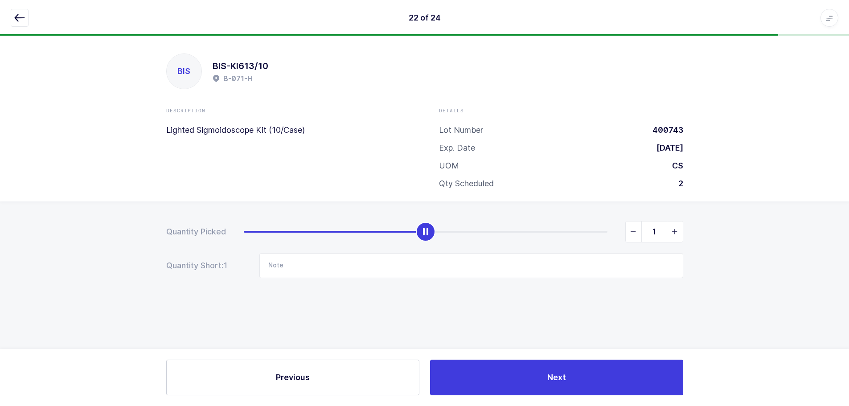
scroll to position [0, 0]
click at [681, 231] on icon "slider between 0 and 2" at bounding box center [678, 232] width 6 height 6
type input "2"
click at [17, 25] on button "button" at bounding box center [20, 18] width 18 height 18
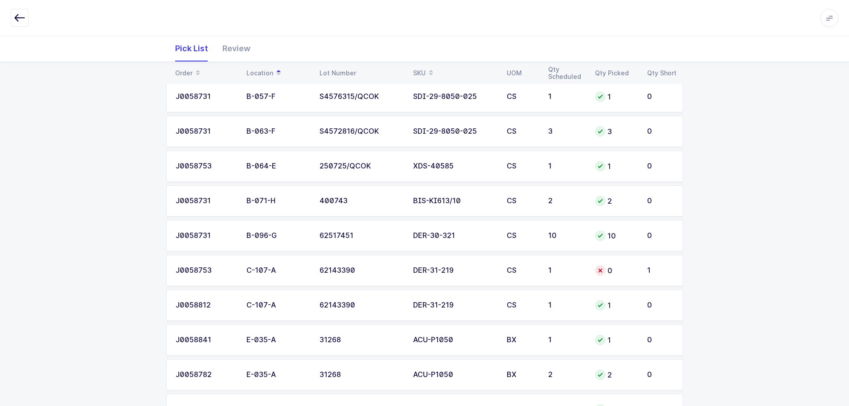
scroll to position [312, 0]
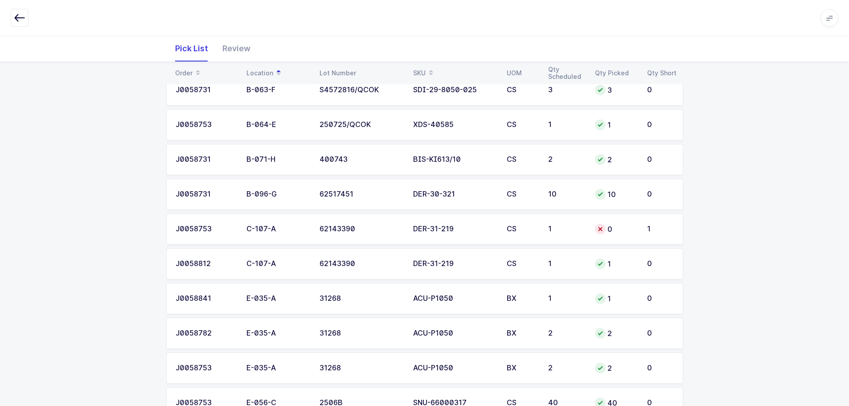
click at [613, 221] on td "0" at bounding box center [616, 228] width 52 height 31
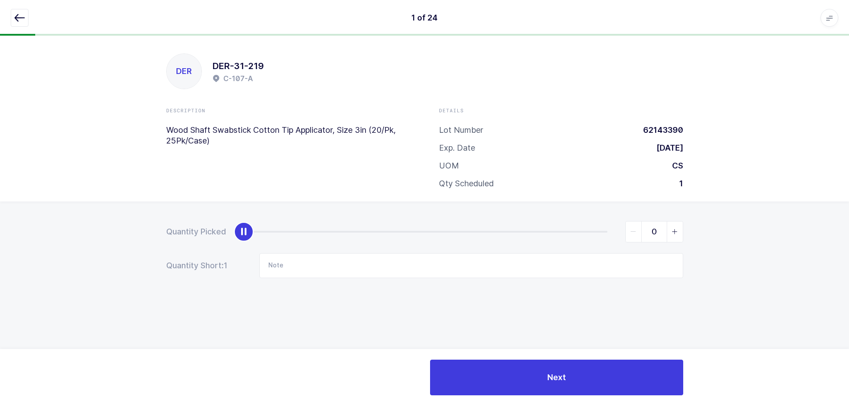
scroll to position [0, 0]
click at [675, 232] on icon "slider between 0 and 1" at bounding box center [678, 232] width 6 height 6
type input "1"
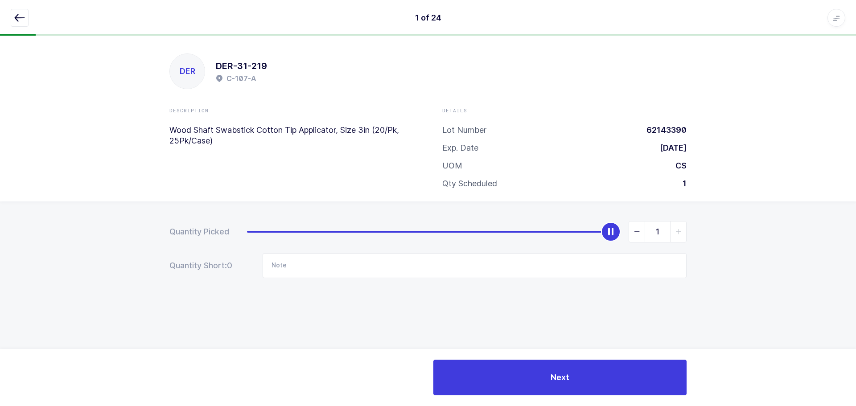
click at [16, 19] on icon "button" at bounding box center [19, 17] width 11 height 11
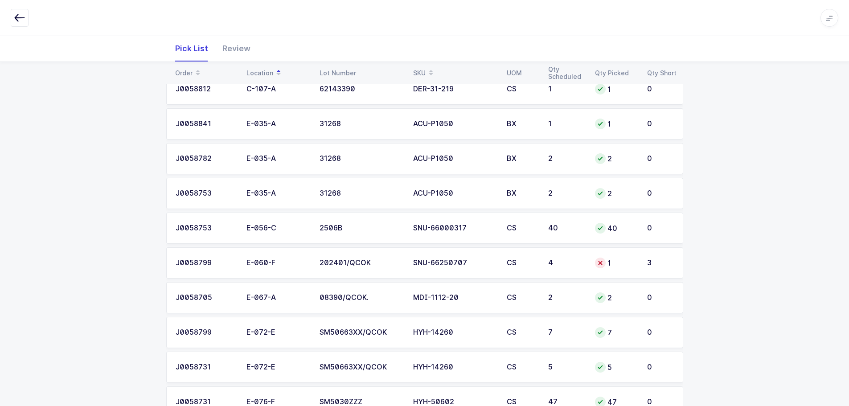
scroll to position [490, 0]
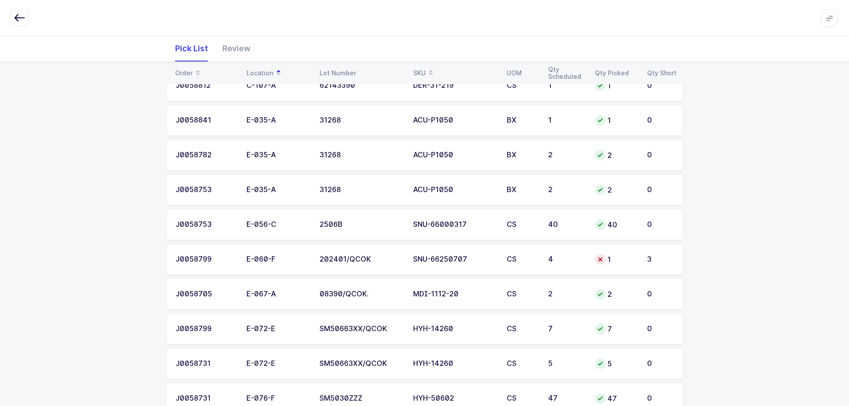
click at [620, 244] on td "1" at bounding box center [616, 259] width 52 height 31
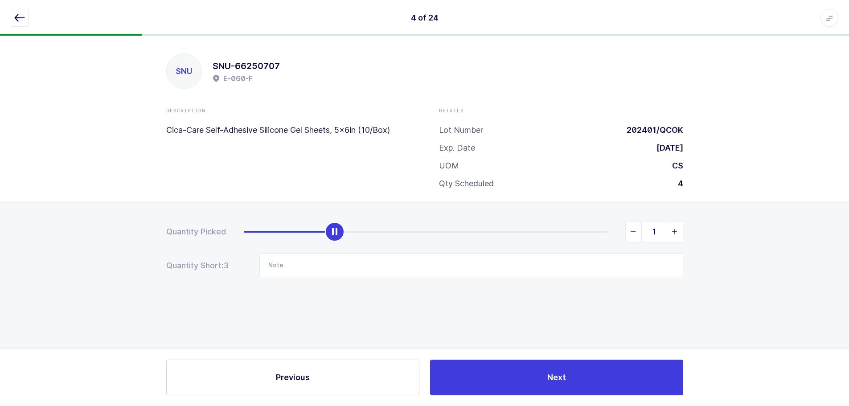
scroll to position [0, 0]
type input "4"
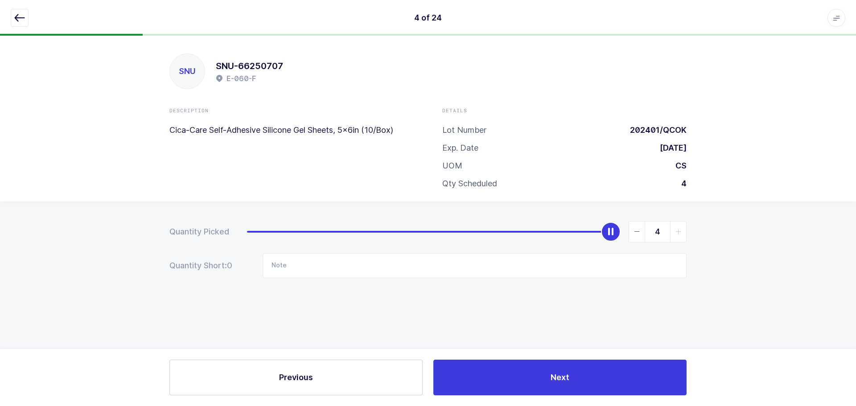
drag, startPoint x: 341, startPoint y: 229, endPoint x: 820, endPoint y: 205, distance: 480.1
click at [855, 238] on html "4 of 24 Apps Core Warehouse Admin Mission Control Purchasing Baltazar N. Logout…" at bounding box center [428, 203] width 856 height 406
click at [21, 16] on icon "button" at bounding box center [19, 17] width 11 height 11
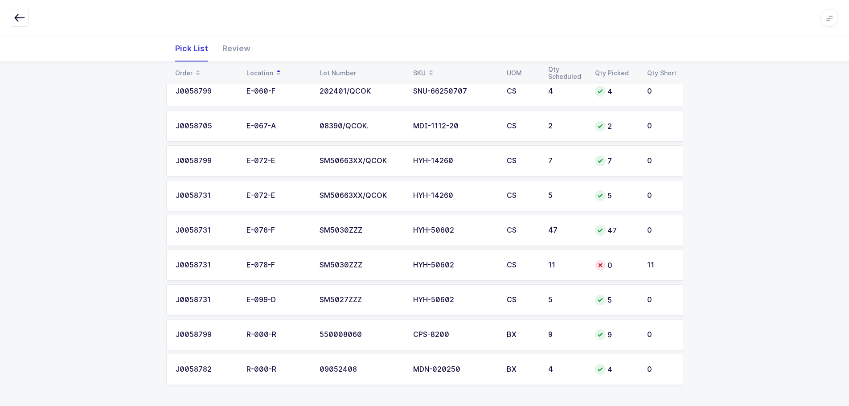
scroll to position [659, 0]
click at [626, 263] on div "0" at bounding box center [615, 264] width 41 height 11
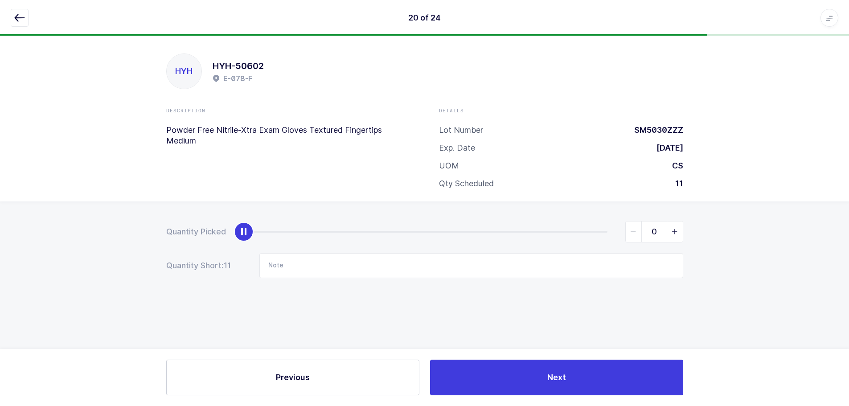
scroll to position [0, 0]
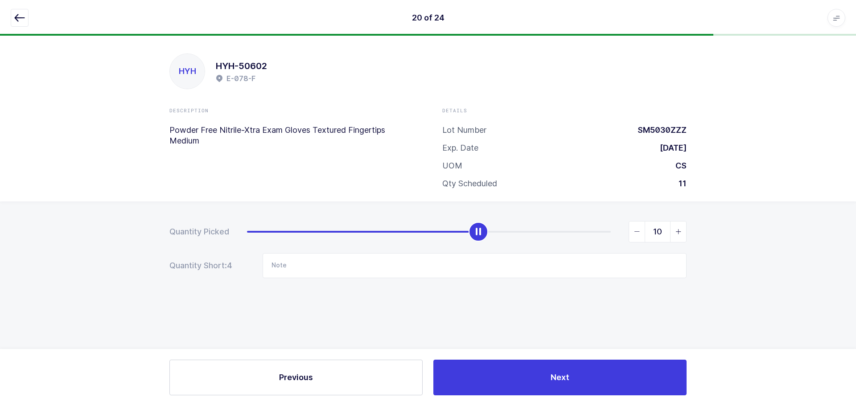
type input "11"
drag, startPoint x: 240, startPoint y: 230, endPoint x: 746, endPoint y: 253, distance: 506.4
click at [746, 253] on div "Quantity Picked 11 Quantity Short: 0 Note" at bounding box center [428, 280] width 856 height 159
click at [17, 18] on icon "button" at bounding box center [19, 17] width 11 height 11
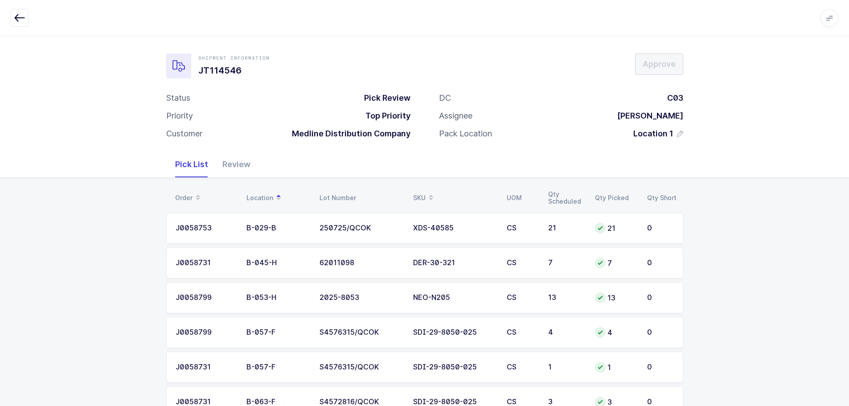
click at [242, 166] on div "Review" at bounding box center [236, 165] width 42 height 26
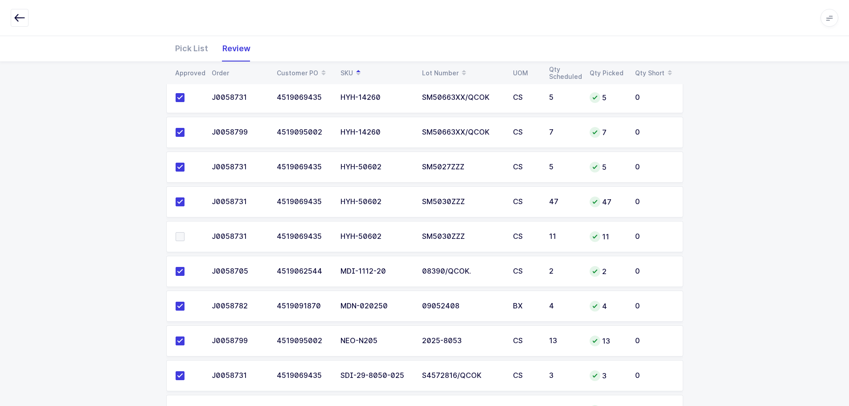
scroll to position [436, 0]
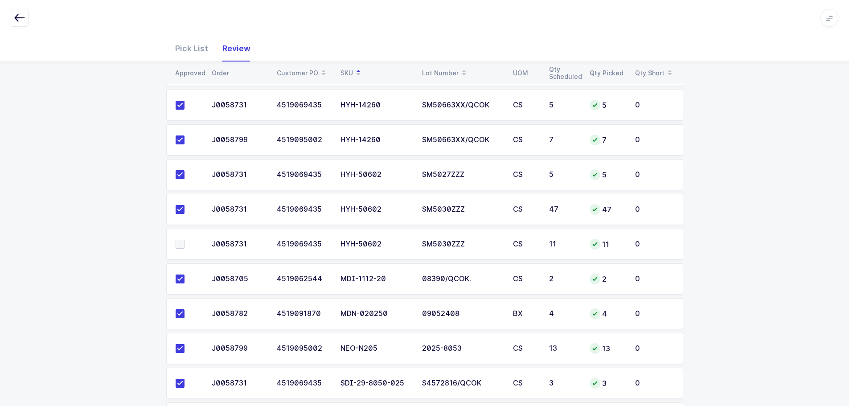
click at [182, 243] on span at bounding box center [180, 244] width 9 height 9
click at [185, 240] on input "checkbox" at bounding box center [185, 240] width 0 height 0
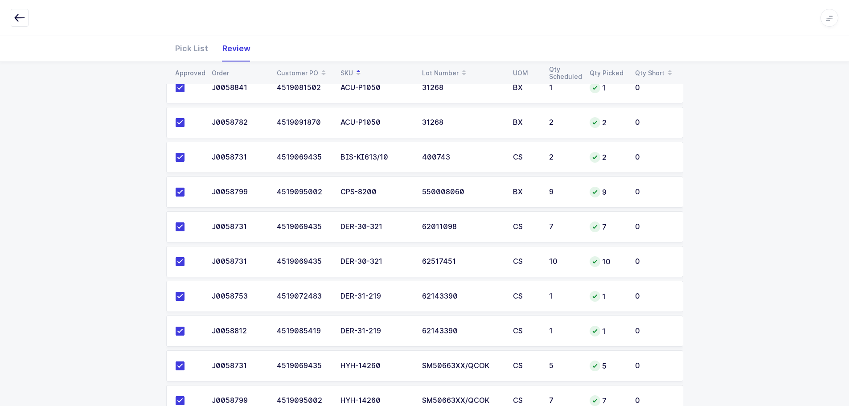
scroll to position [0, 0]
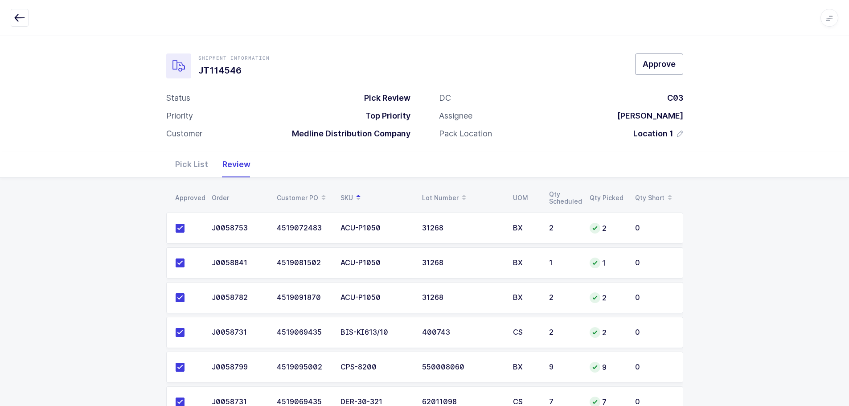
click at [641, 66] on button "Approve" at bounding box center [659, 63] width 48 height 21
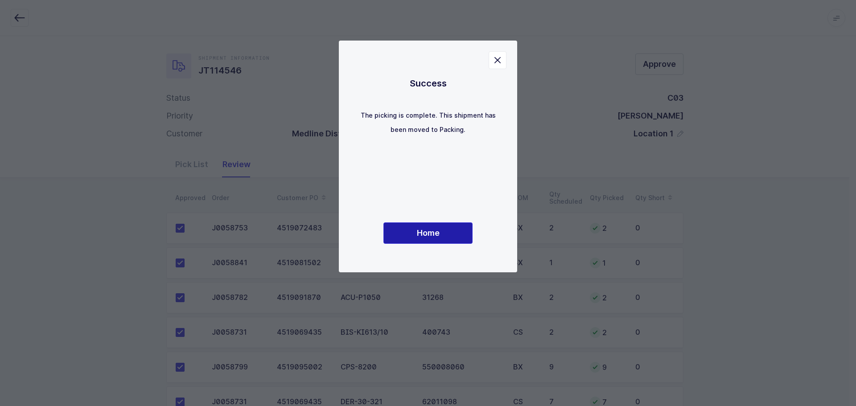
click at [455, 244] on div "Success The picking is complete. This shipment has been moved to Packing. Home" at bounding box center [428, 156] width 143 height 196
click at [424, 235] on span "Home" at bounding box center [428, 232] width 23 height 11
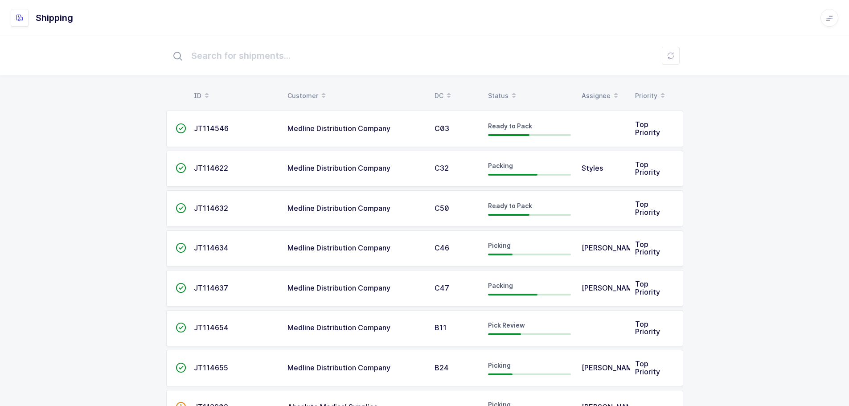
click at [501, 90] on div "Status" at bounding box center [529, 95] width 83 height 15
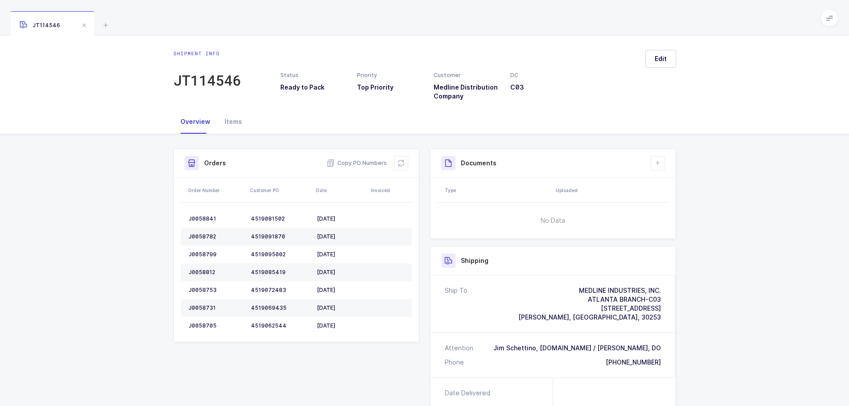
click at [83, 25] on span at bounding box center [84, 25] width 11 height 11
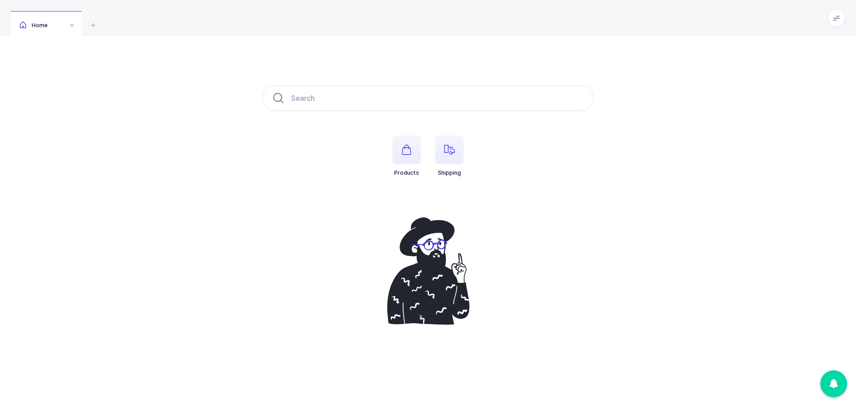
click at [435, 148] on li "Shipping" at bounding box center [449, 155] width 43 height 41
click at [444, 149] on icon "button" at bounding box center [449, 149] width 11 height 11
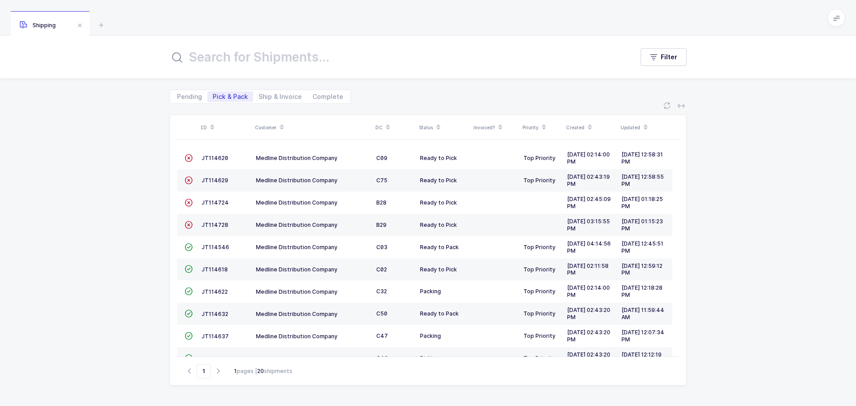
click at [216, 203] on span "JT114724" at bounding box center [214, 202] width 27 height 7
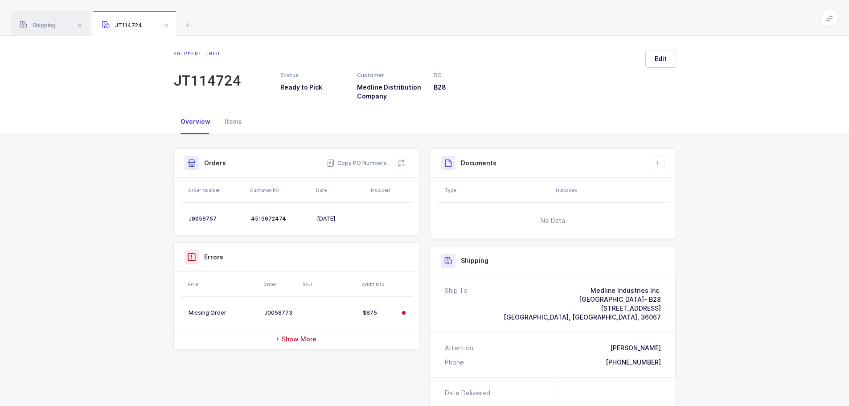
click at [309, 340] on span "+ Show More" at bounding box center [296, 339] width 41 height 9
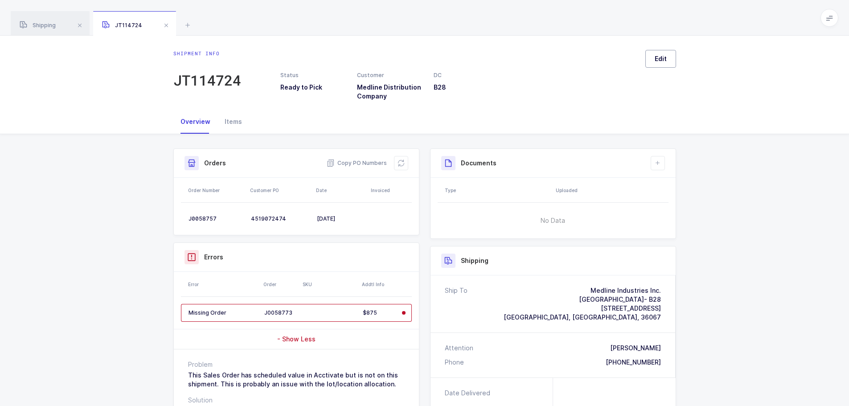
click at [667, 54] on button "Edit" at bounding box center [660, 59] width 31 height 18
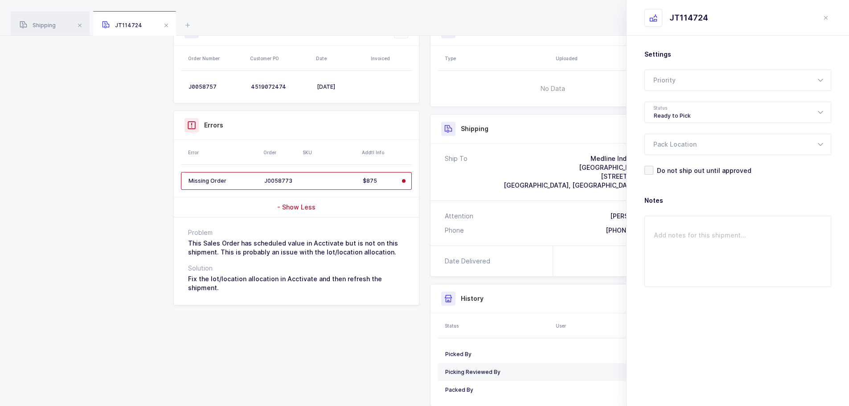
scroll to position [134, 0]
click at [829, 18] on icon "close drawer" at bounding box center [825, 17] width 7 height 7
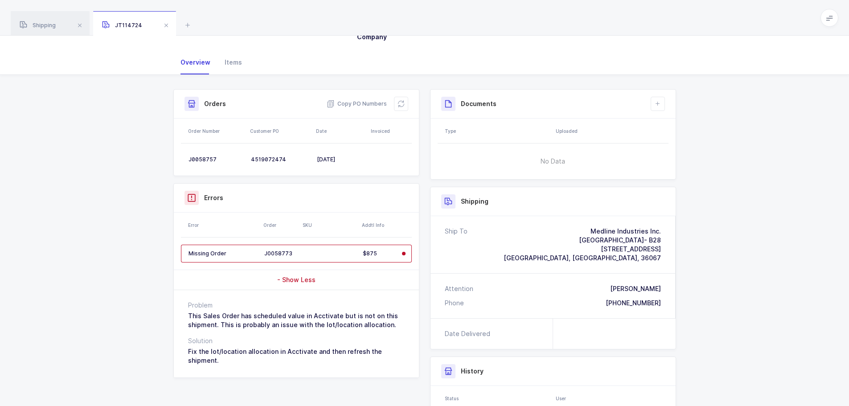
scroll to position [0, 0]
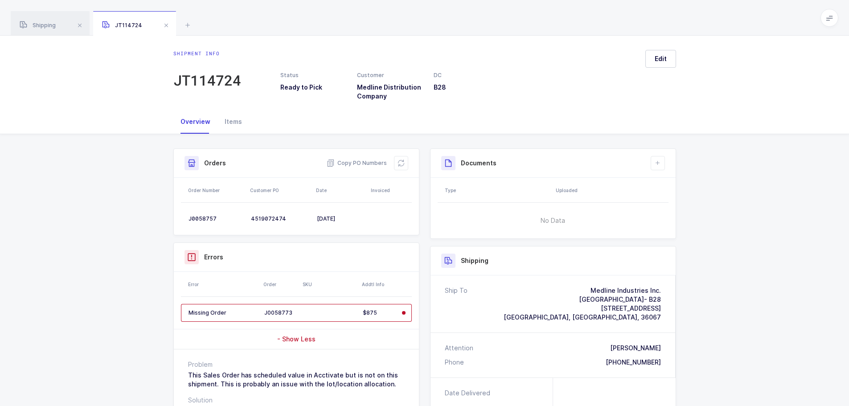
click at [402, 168] on button at bounding box center [401, 163] width 14 height 14
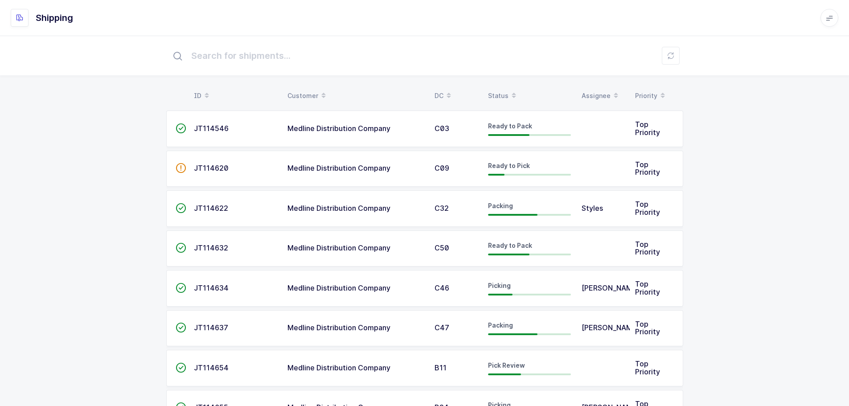
click at [504, 96] on div "Status" at bounding box center [529, 95] width 83 height 15
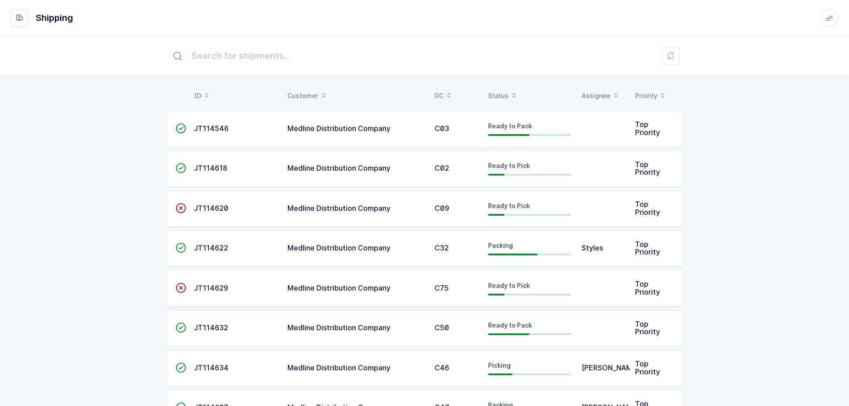
click at [494, 90] on div "Status" at bounding box center [529, 95] width 83 height 15
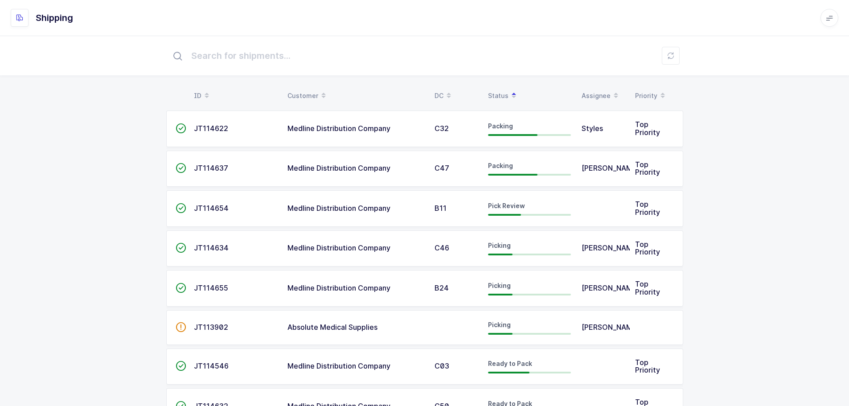
click at [436, 209] on span "B11" at bounding box center [441, 208] width 12 height 9
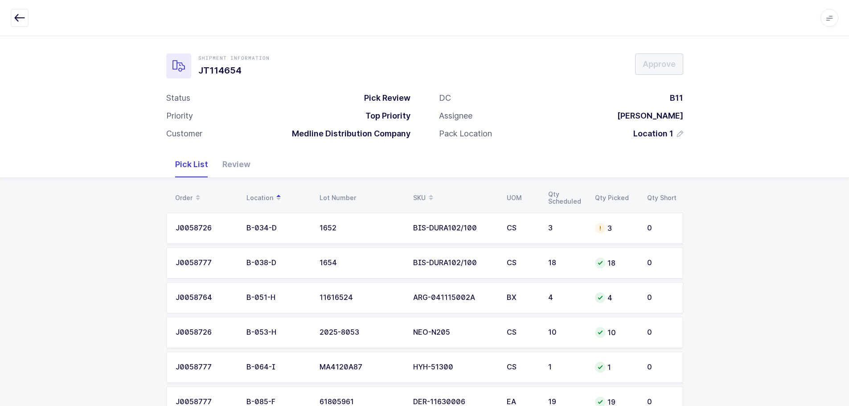
click at [229, 167] on div "Review" at bounding box center [236, 165] width 42 height 26
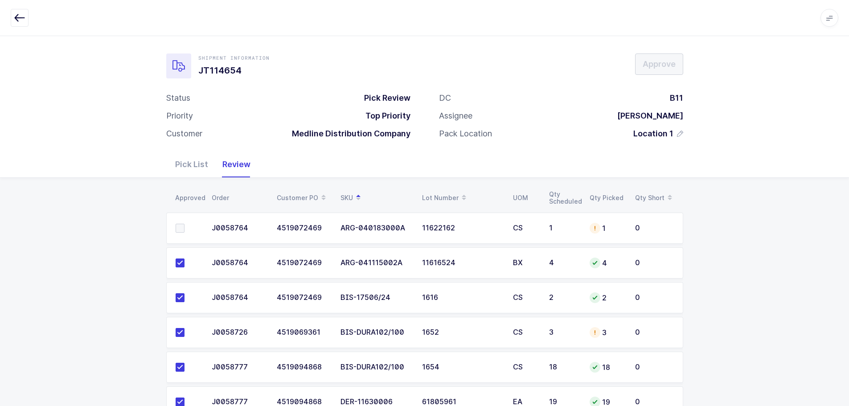
click at [359, 229] on div "ARG-040183000A" at bounding box center [375, 228] width 71 height 8
click at [187, 166] on div "Pick List" at bounding box center [191, 165] width 47 height 26
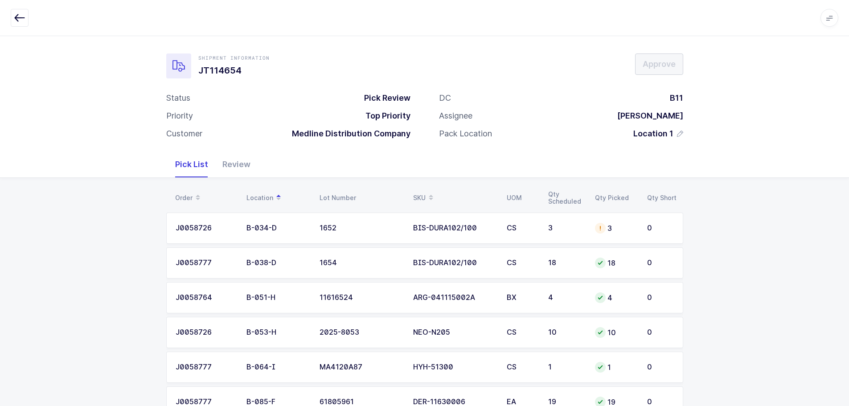
click at [418, 196] on div "SKU" at bounding box center [454, 197] width 83 height 15
click at [434, 233] on td "ARG-040183000A" at bounding box center [455, 228] width 94 height 31
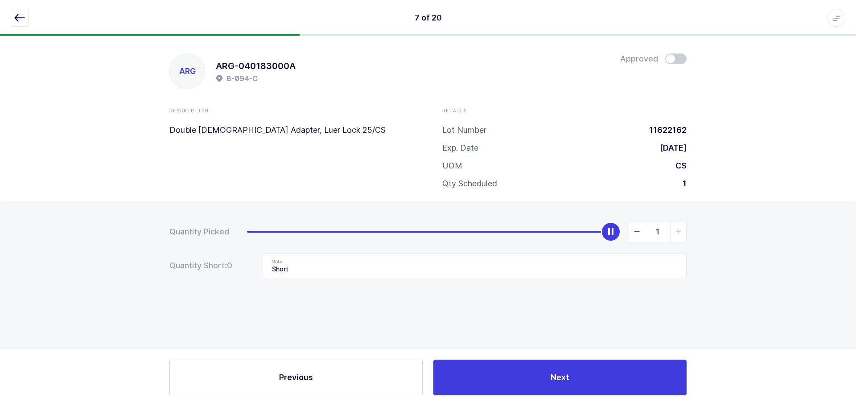
click at [18, 23] on icon "button" at bounding box center [19, 17] width 11 height 11
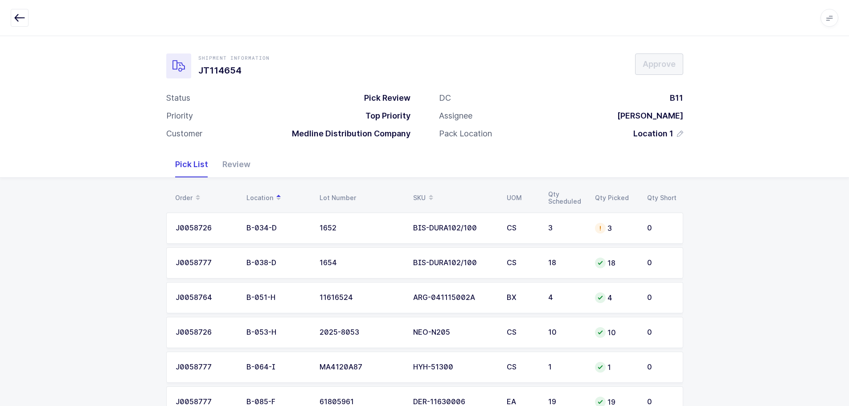
click at [6, 19] on div "Apps Core [GEOGRAPHIC_DATA] Admin Mission Control Purchasing [PERSON_NAME] Logo…" at bounding box center [424, 18] width 849 height 36
click at [16, 13] on icon "button" at bounding box center [19, 17] width 11 height 11
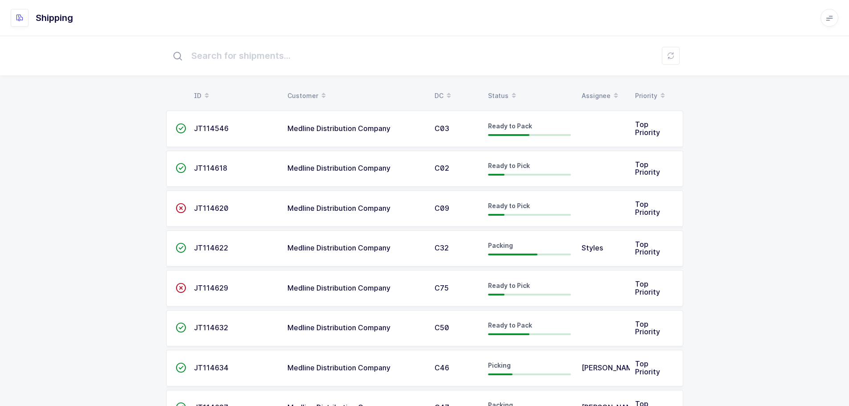
click at [505, 91] on div "Status" at bounding box center [529, 95] width 83 height 15
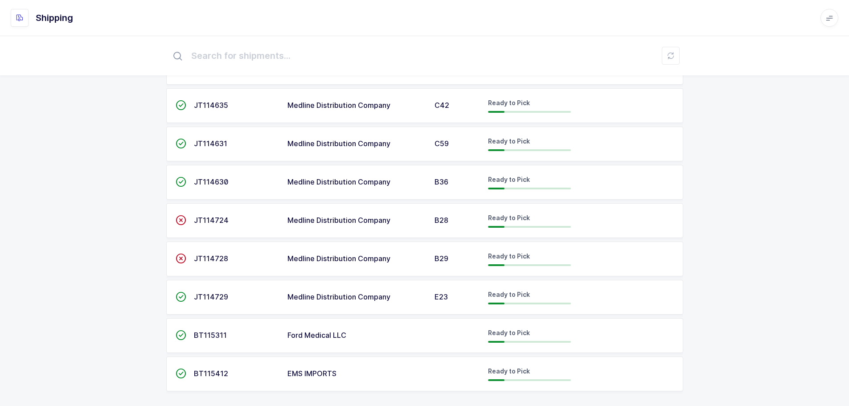
scroll to position [505, 0]
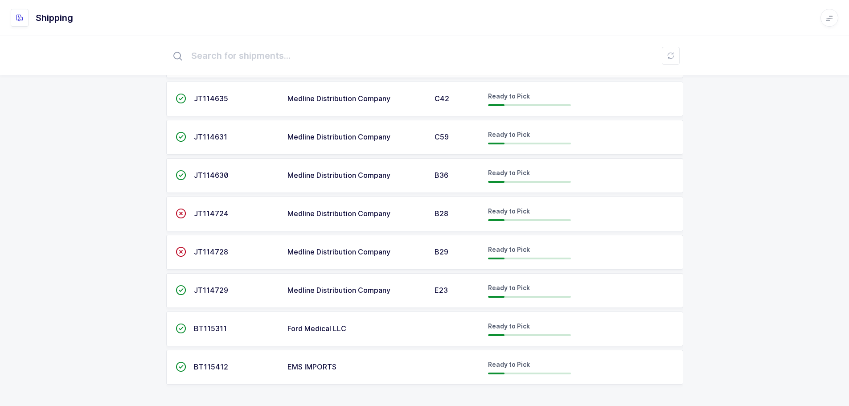
click at [203, 216] on span "JT114724" at bounding box center [211, 213] width 35 height 9
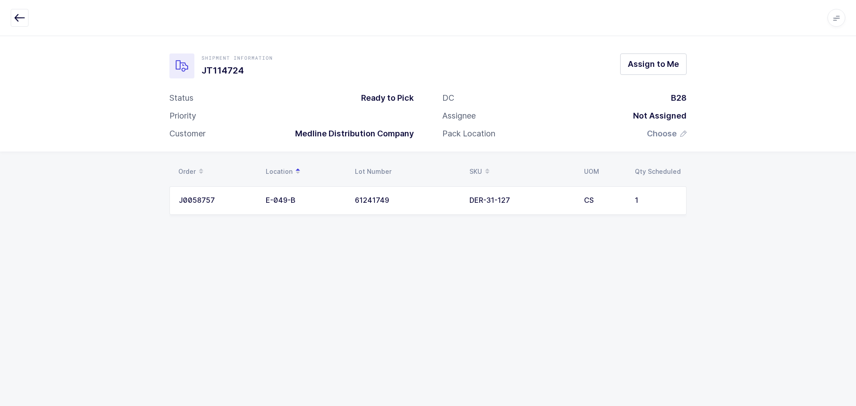
click at [24, 21] on icon "button" at bounding box center [19, 17] width 11 height 11
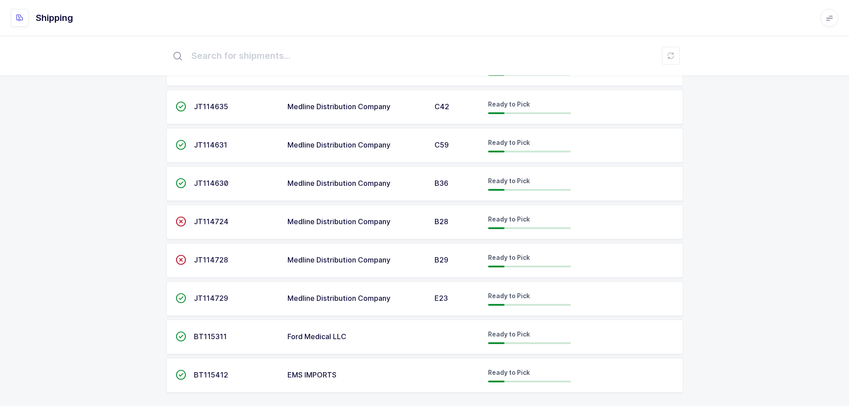
scroll to position [505, 0]
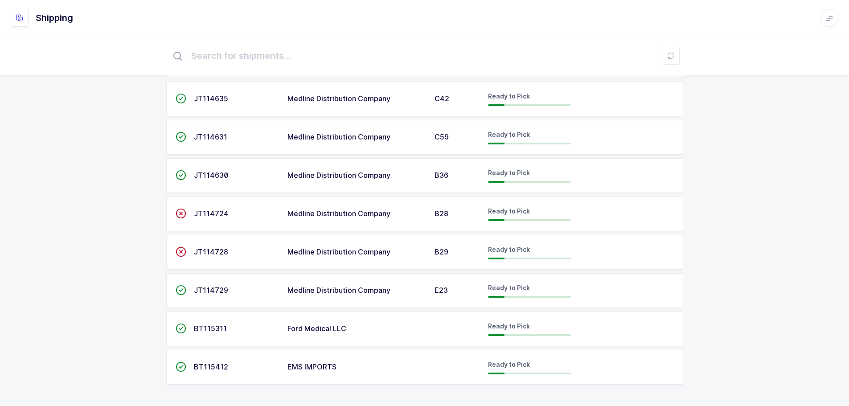
click at [194, 214] on span "JT114724" at bounding box center [211, 213] width 35 height 9
